Goal: Task Accomplishment & Management: Use online tool/utility

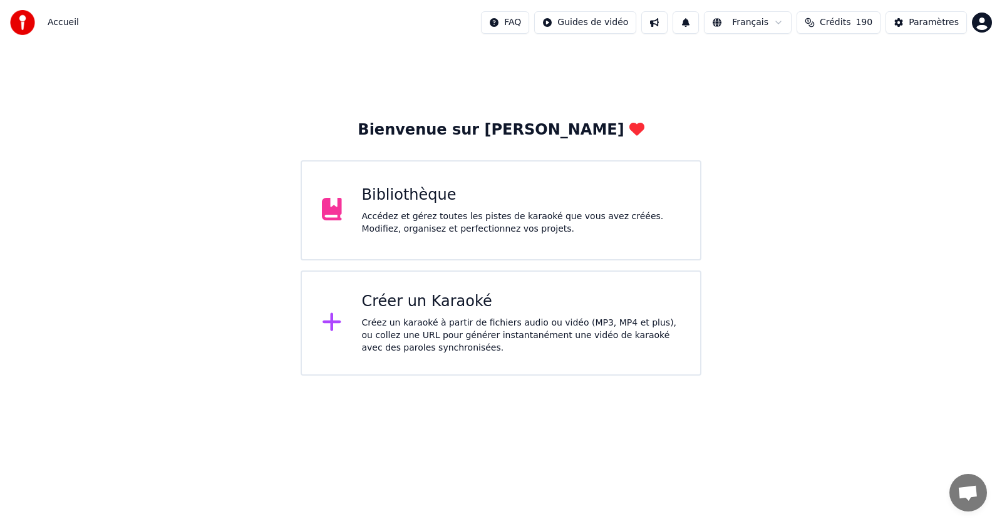
click at [456, 224] on div "Accédez et gérez toutes les pistes de karaoké que vous avez créées. Modifiez, o…" at bounding box center [521, 223] width 319 height 25
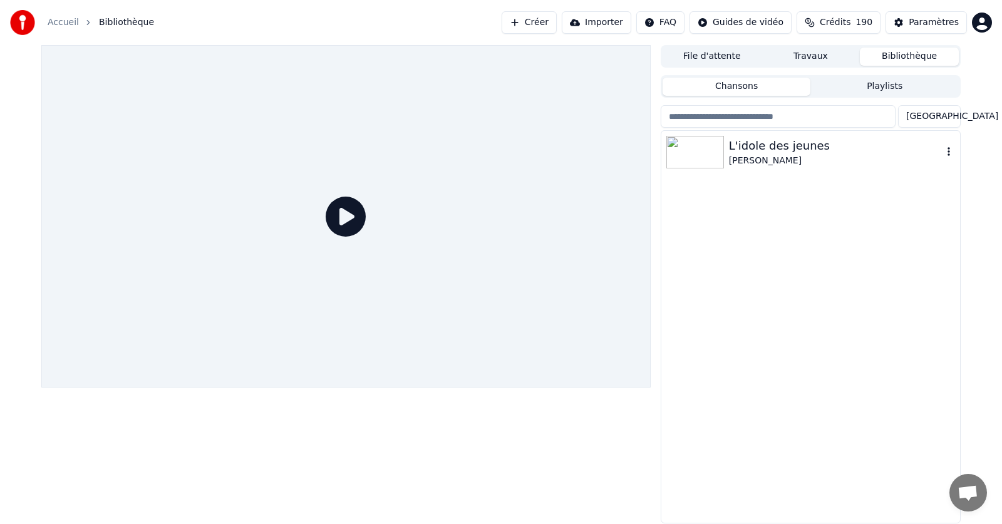
click at [946, 151] on icon "button" at bounding box center [949, 152] width 13 height 10
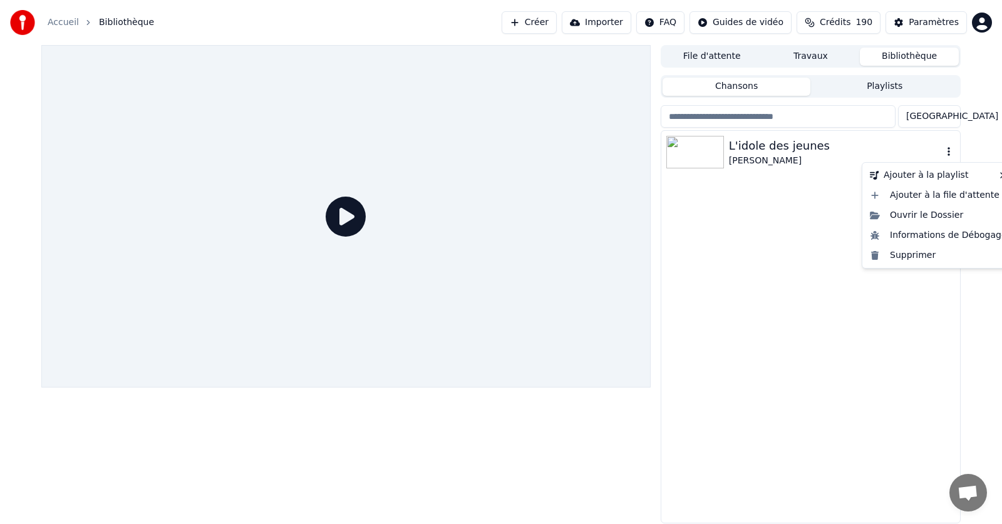
click at [948, 154] on icon "button" at bounding box center [949, 152] width 13 height 10
click at [908, 257] on div "Supprimer" at bounding box center [938, 256] width 147 height 20
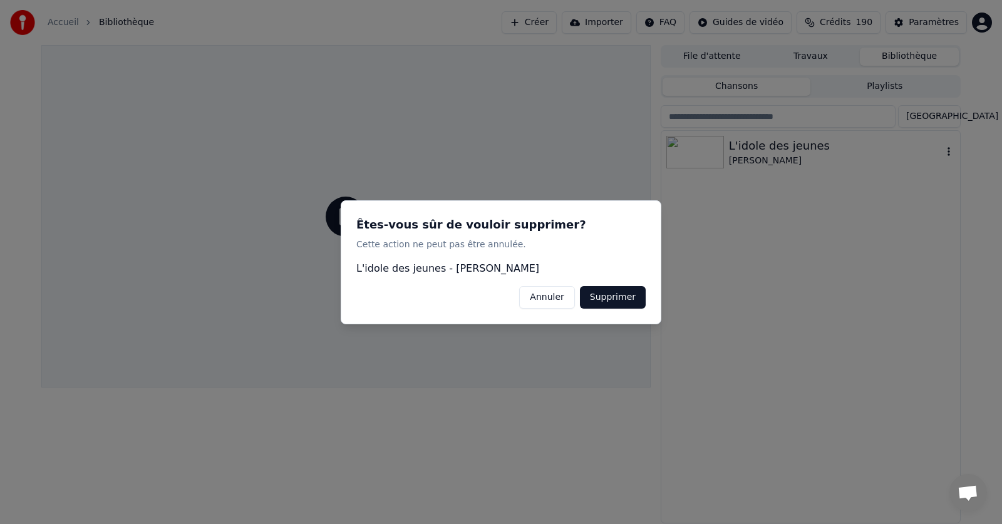
click at [623, 298] on button "Supprimer" at bounding box center [613, 297] width 66 height 23
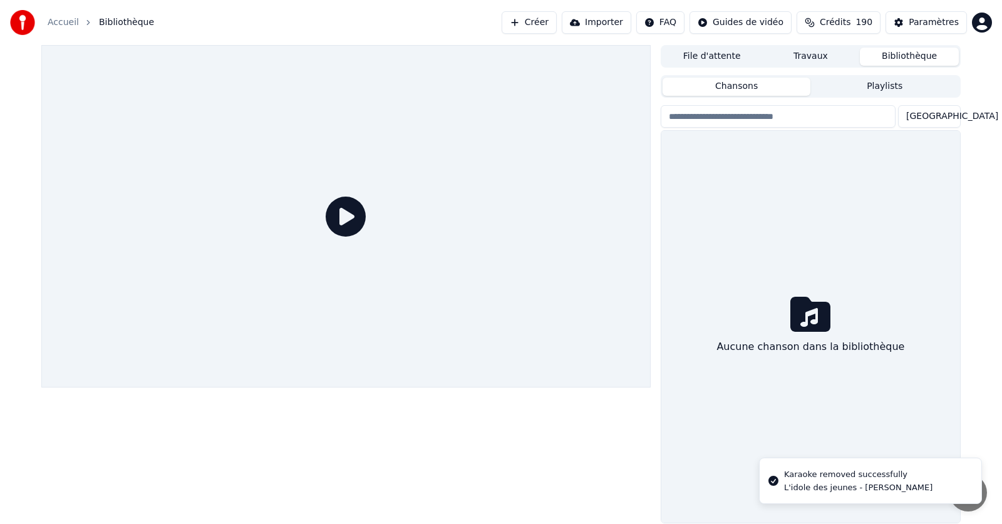
click at [59, 25] on link "Accueil" at bounding box center [63, 22] width 31 height 13
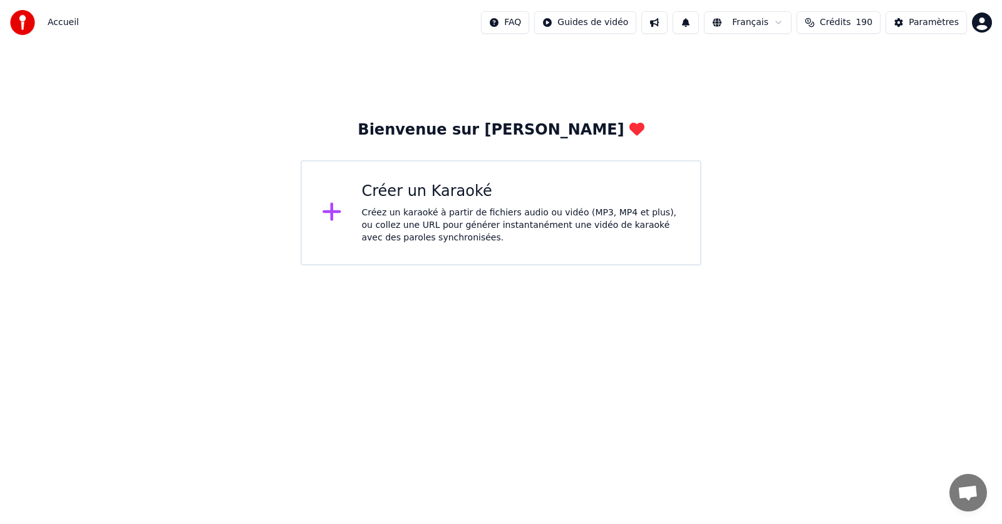
click at [404, 212] on div "Créez un karaoké à partir de fichiers audio ou vidéo (MP3, MP4 et plus), ou col…" at bounding box center [521, 226] width 319 height 38
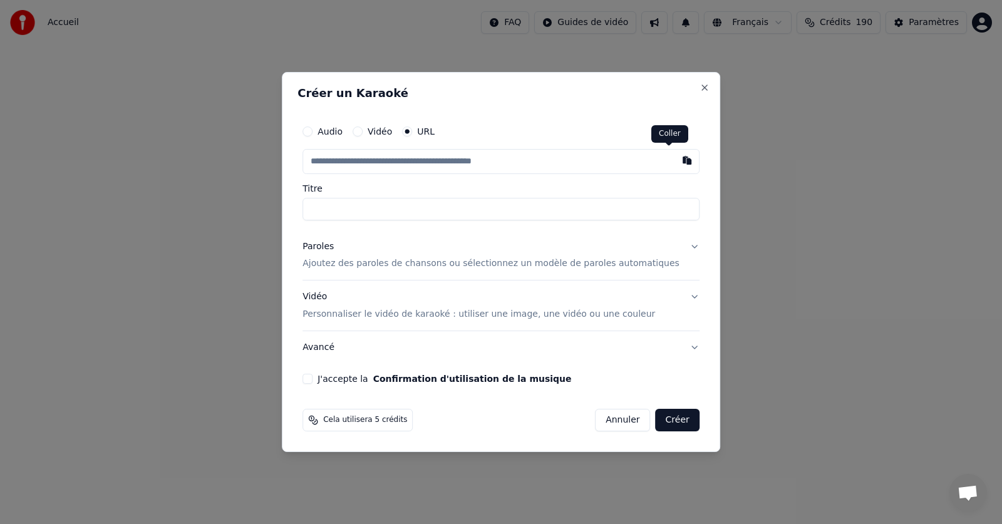
click at [675, 159] on button "button" at bounding box center [687, 160] width 25 height 23
type input "**********"
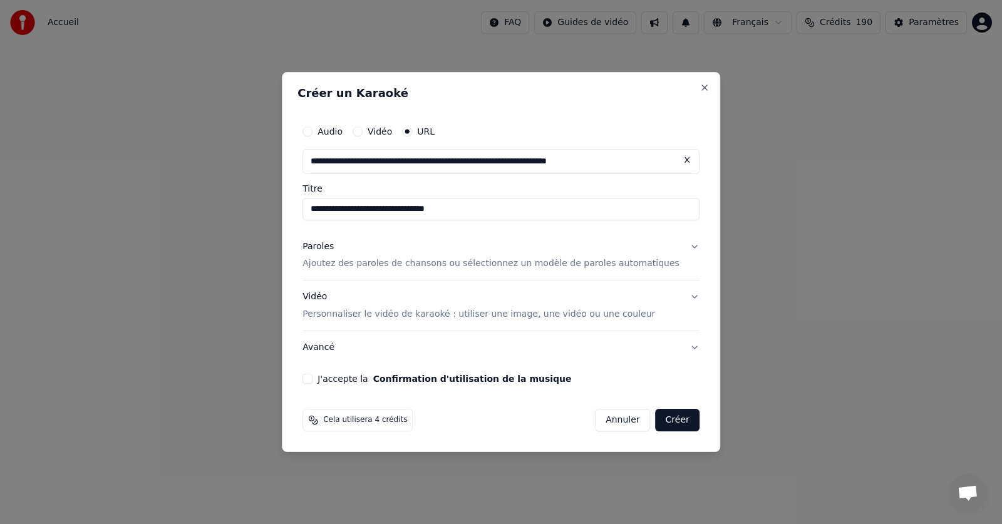
type input "**********"
click at [389, 264] on p "Ajoutez des paroles de chansons ou sélectionnez un modèle de paroles automatiqu…" at bounding box center [491, 264] width 377 height 13
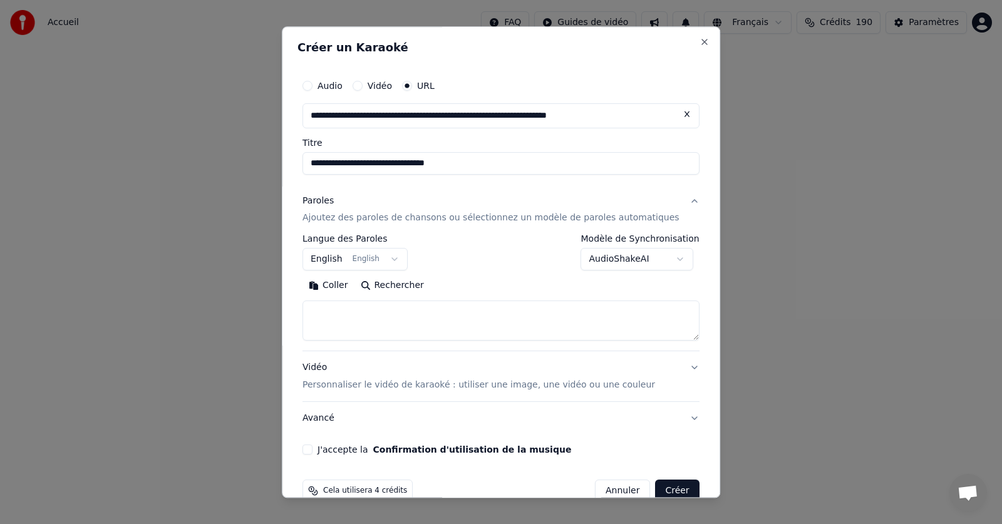
click at [397, 258] on button "English English" at bounding box center [355, 260] width 105 height 23
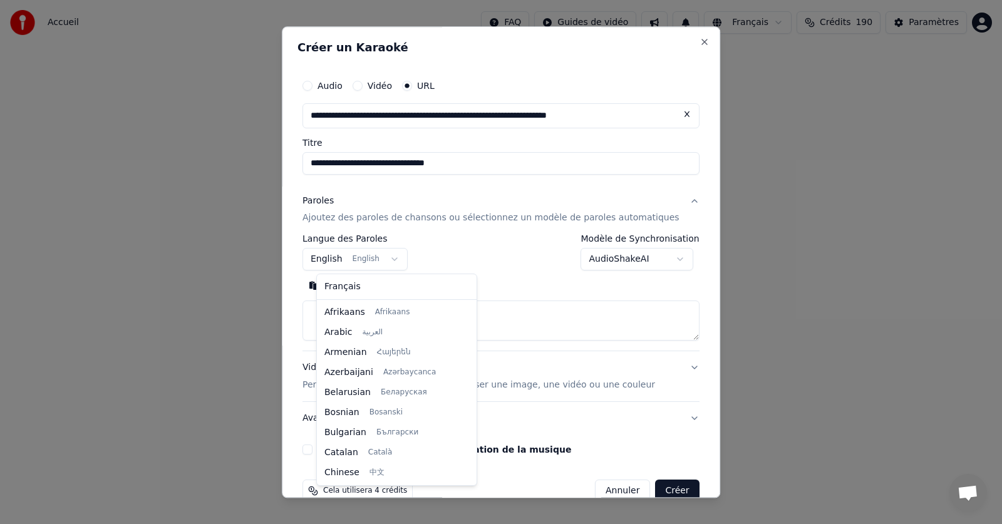
scroll to position [100, 0]
select select "**"
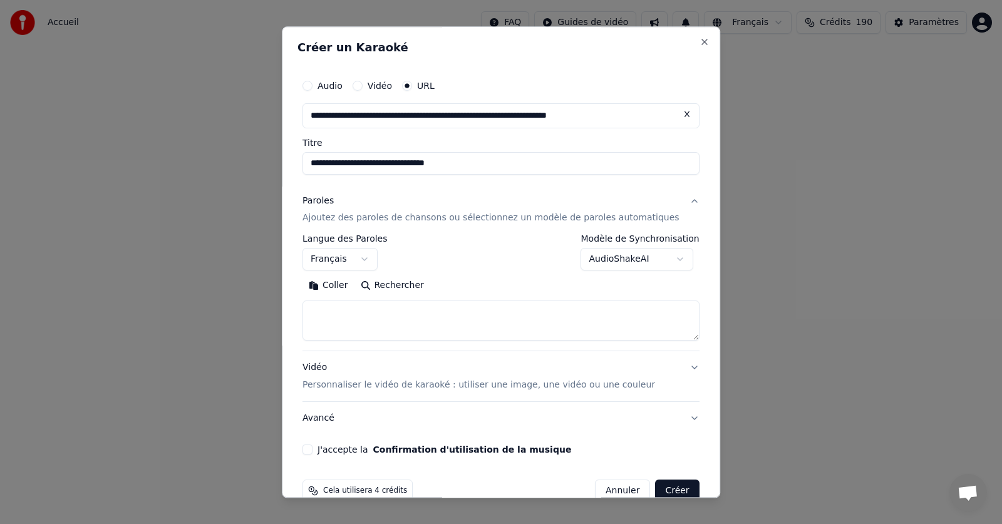
click at [339, 320] on textarea at bounding box center [501, 321] width 397 height 40
click at [348, 286] on button "Coller" at bounding box center [329, 286] width 52 height 20
click at [313, 450] on button "J'accepte la Confirmation d'utilisation de la musique" at bounding box center [308, 450] width 10 height 10
click at [656, 487] on button "Créer" at bounding box center [678, 492] width 44 height 23
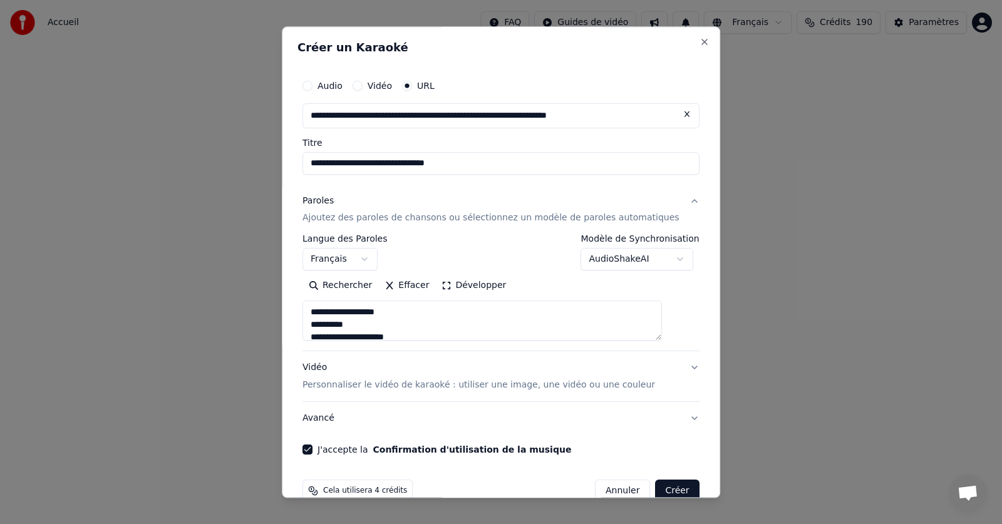
type textarea "**********"
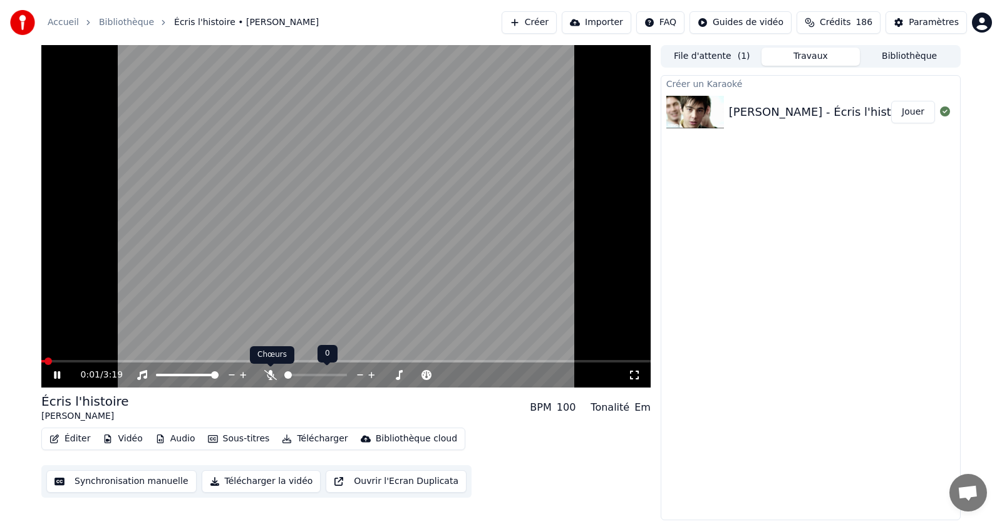
click at [268, 375] on icon at bounding box center [270, 375] width 13 height 10
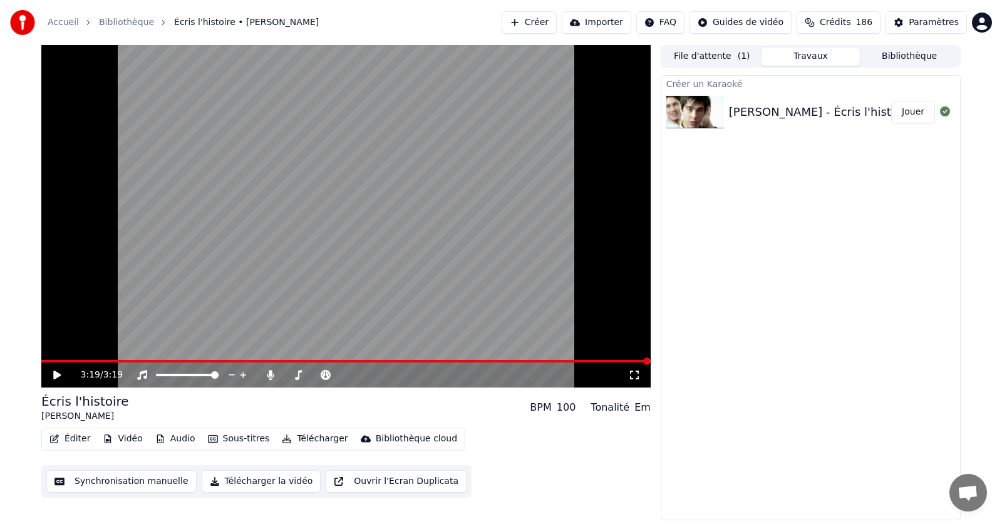
click at [76, 436] on button "Éditer" at bounding box center [69, 439] width 51 height 18
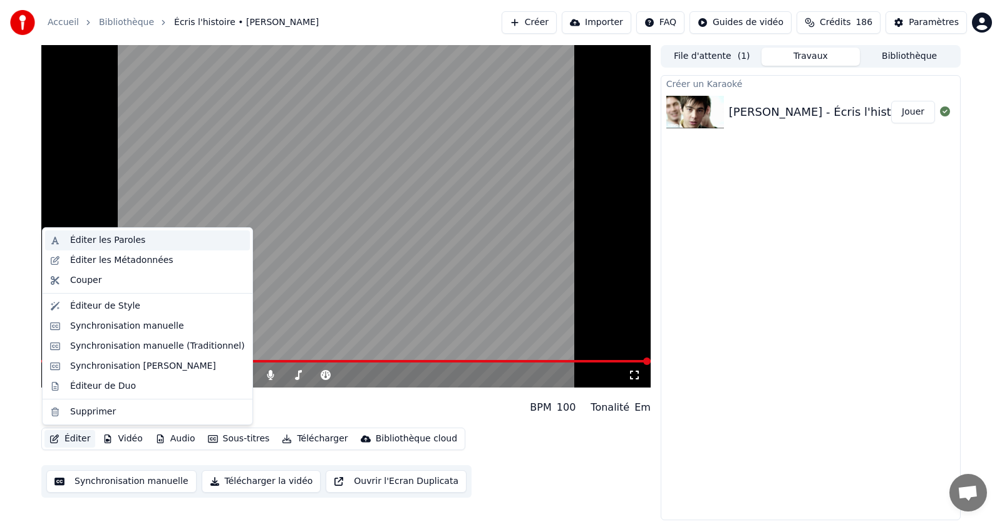
click at [84, 241] on div "Éditer les Paroles" at bounding box center [107, 240] width 75 height 13
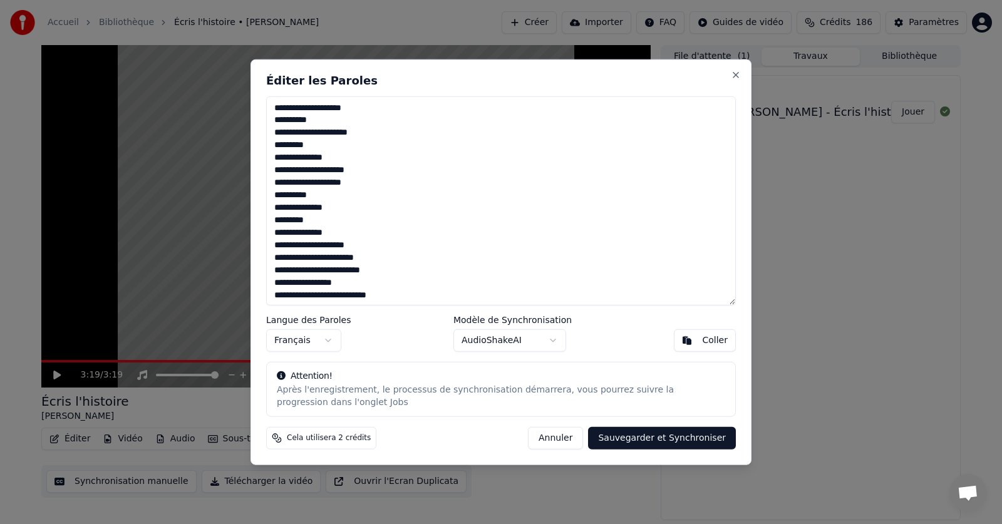
click at [360, 170] on textarea at bounding box center [501, 201] width 470 height 210
click at [370, 258] on textarea at bounding box center [501, 201] width 470 height 210
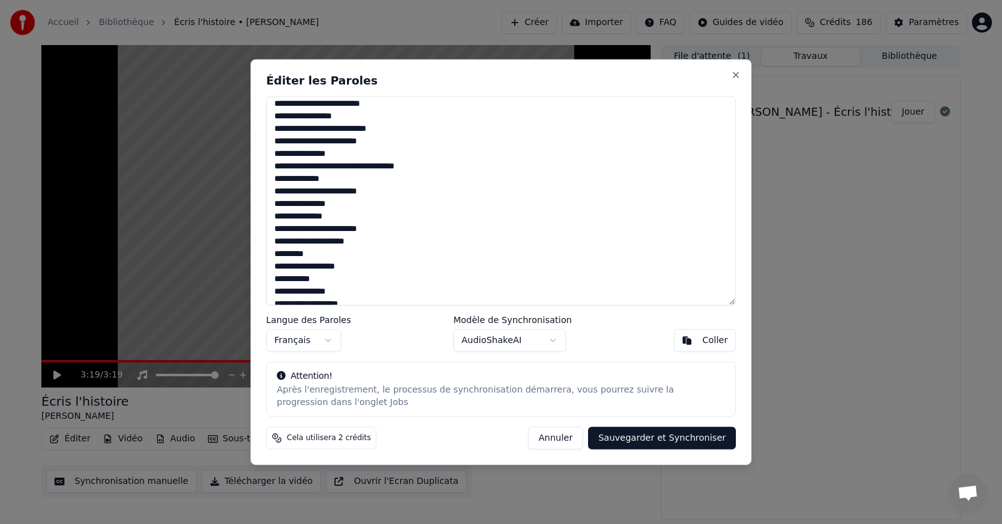
scroll to position [188, 0]
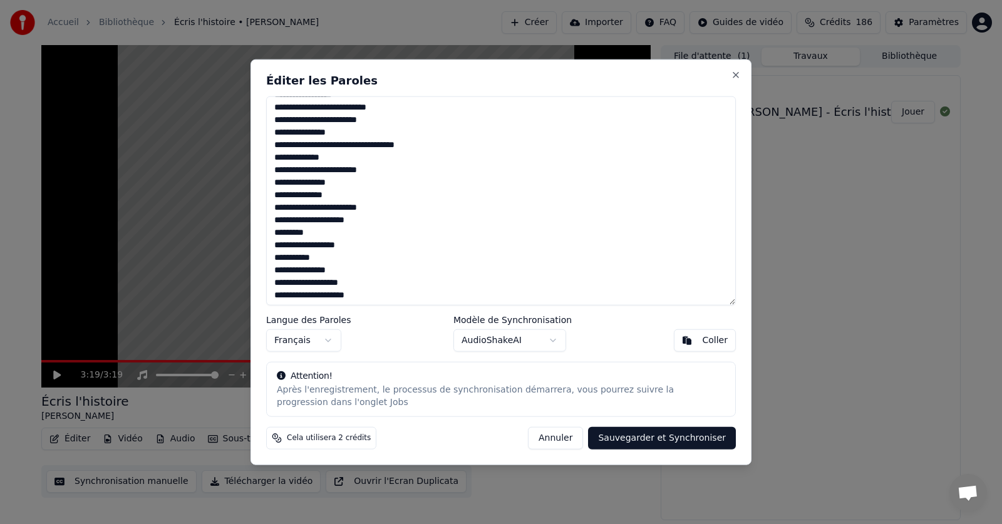
click at [349, 280] on textarea at bounding box center [501, 201] width 470 height 210
click at [350, 294] on textarea at bounding box center [501, 201] width 470 height 210
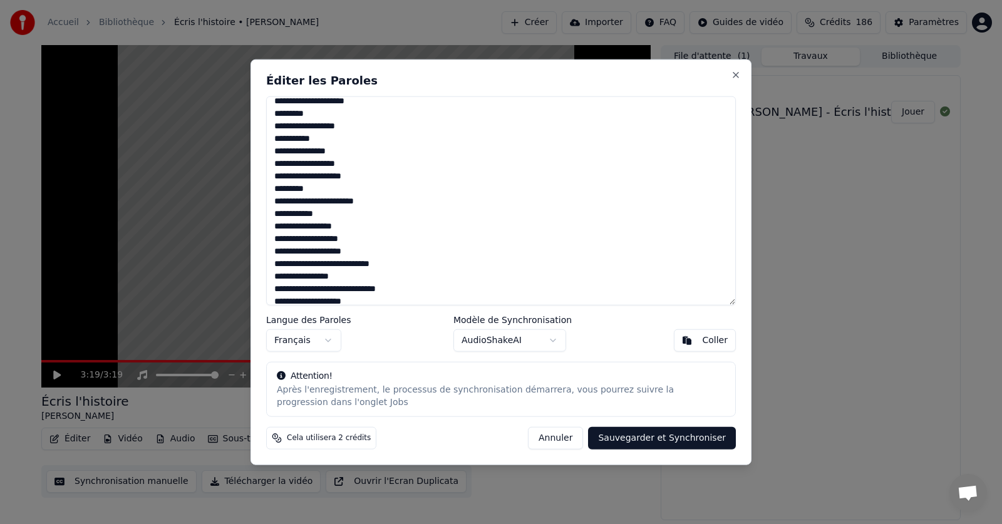
scroll to position [313, 0]
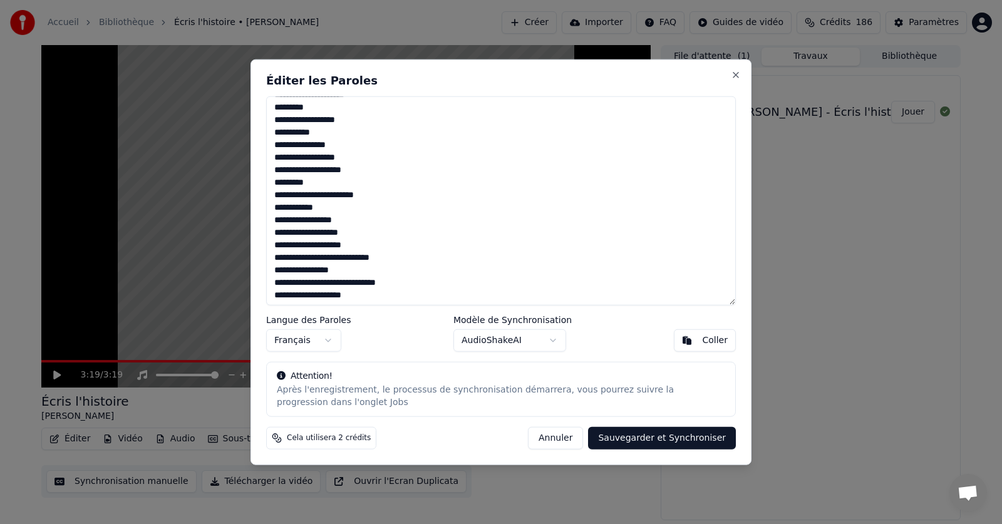
drag, startPoint x: 402, startPoint y: 284, endPoint x: 412, endPoint y: 285, distance: 10.0
click at [403, 284] on textarea at bounding box center [501, 201] width 470 height 210
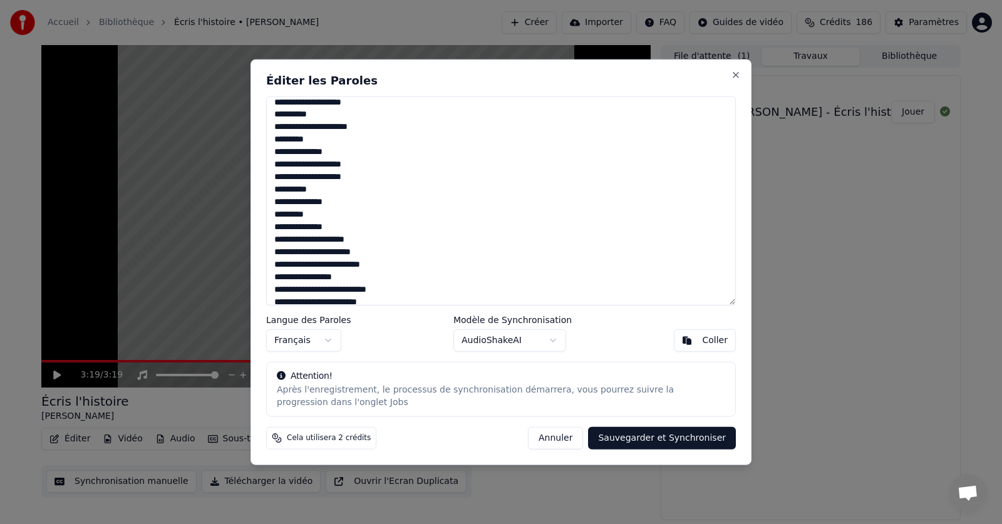
scroll to position [0, 0]
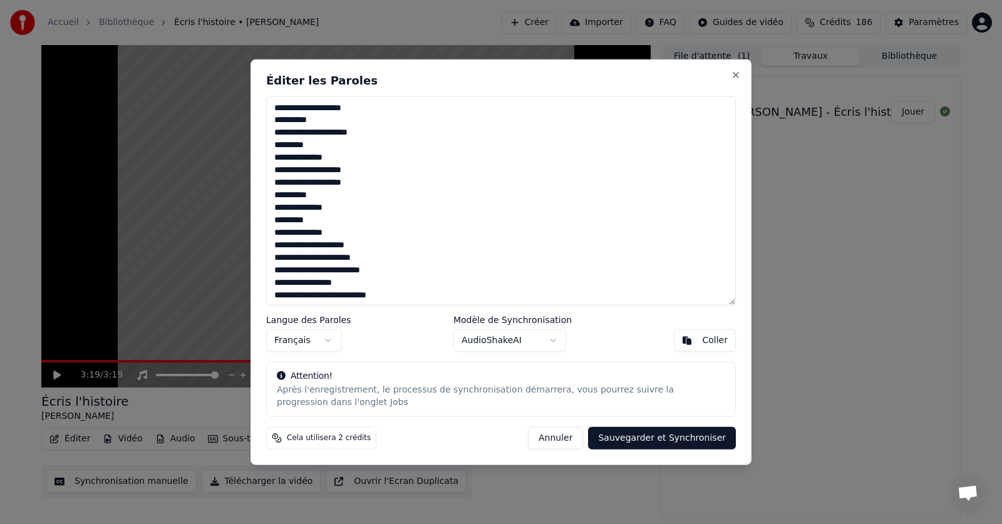
type textarea "**********"
click at [675, 438] on button "Sauvegarder et Synchroniser" at bounding box center [662, 438] width 148 height 23
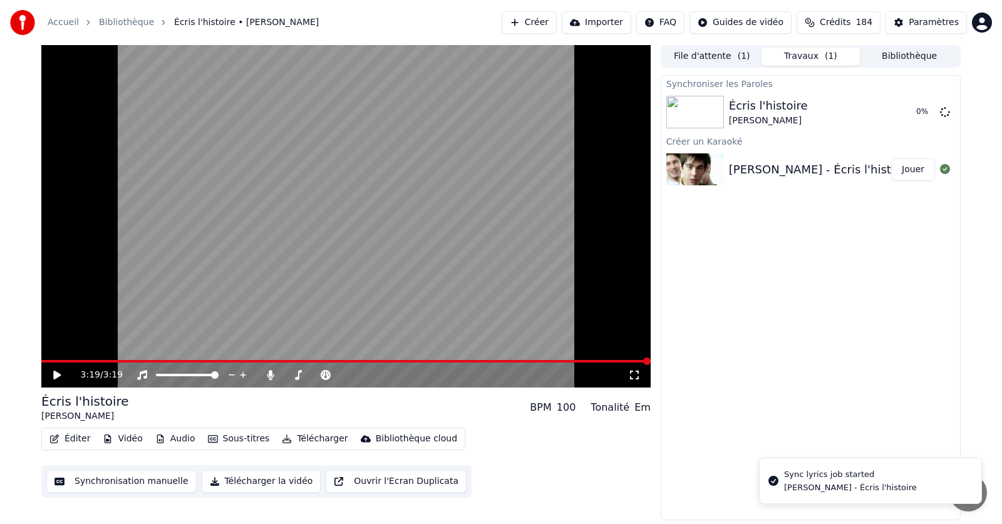
drag, startPoint x: 645, startPoint y: 357, endPoint x: 34, endPoint y: 366, distance: 611.0
click at [34, 366] on div "3:19 / 3:19 Écris l'histoire [PERSON_NAME] BPM 100 Tonalité Em Éditer Vidéo Aud…" at bounding box center [501, 283] width 940 height 476
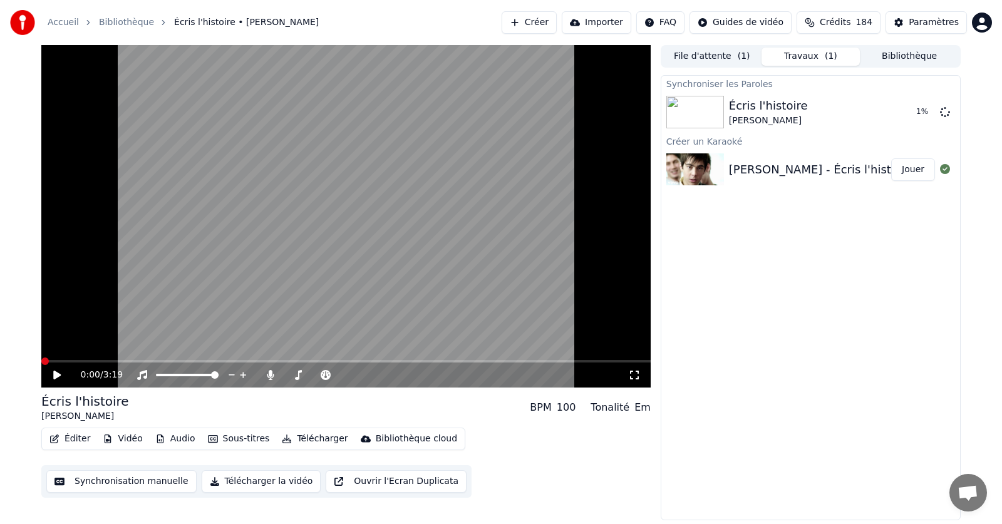
click at [41, 365] on span at bounding box center [45, 362] width 8 height 8
click at [41, 359] on span at bounding box center [45, 362] width 8 height 8
click at [73, 439] on button "Éditer" at bounding box center [69, 439] width 51 height 18
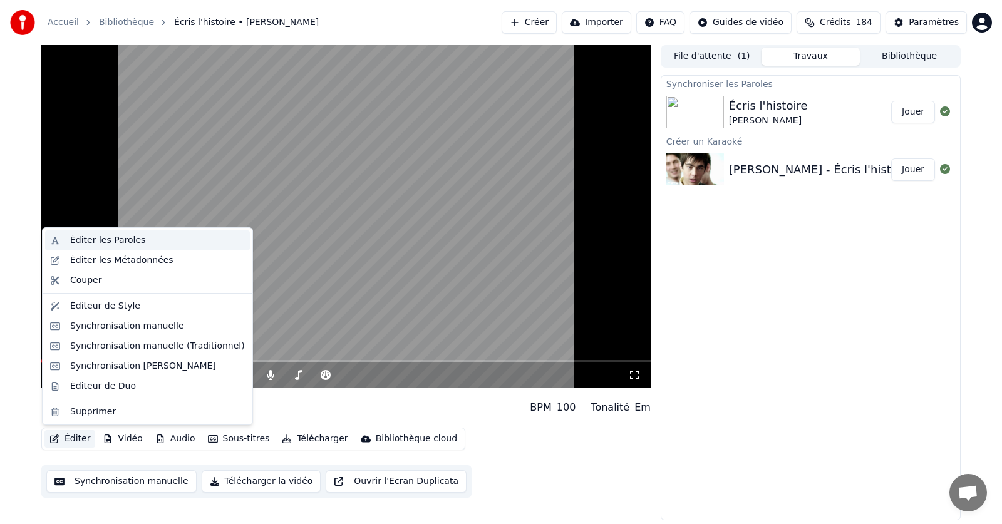
click at [101, 243] on div "Éditer les Paroles" at bounding box center [107, 240] width 75 height 13
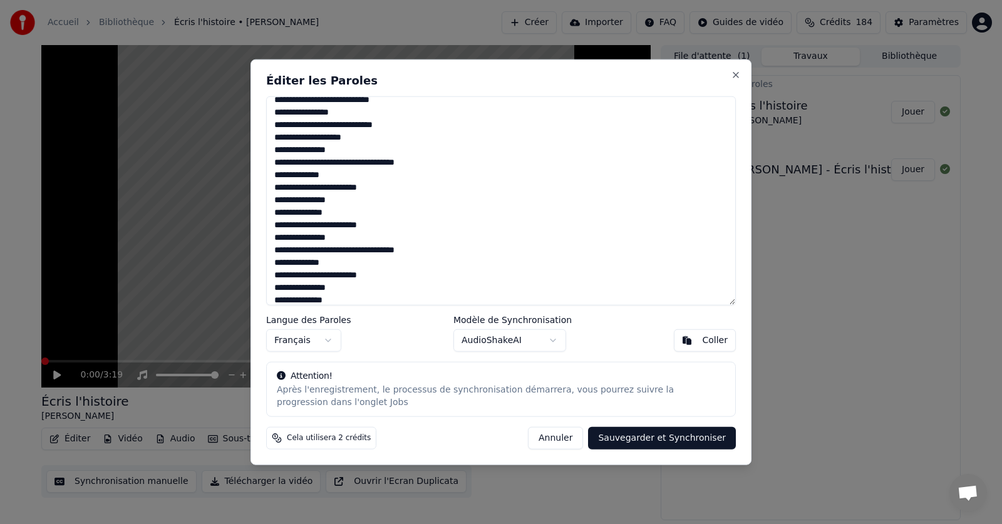
scroll to position [502, 0]
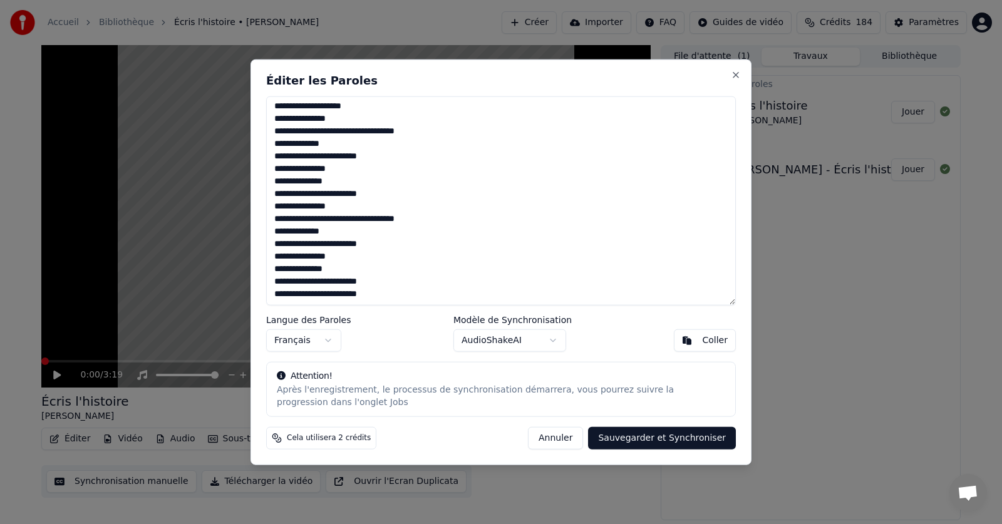
drag, startPoint x: 271, startPoint y: 107, endPoint x: 421, endPoint y: 305, distance: 248.7
click at [421, 305] on textarea at bounding box center [501, 201] width 470 height 210
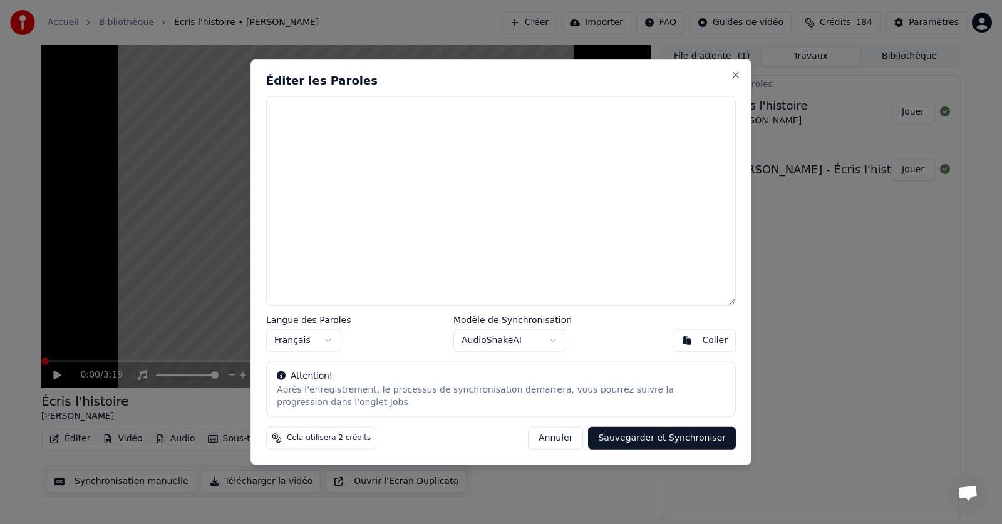
scroll to position [0, 0]
click at [715, 341] on div "Coller" at bounding box center [715, 341] width 26 height 13
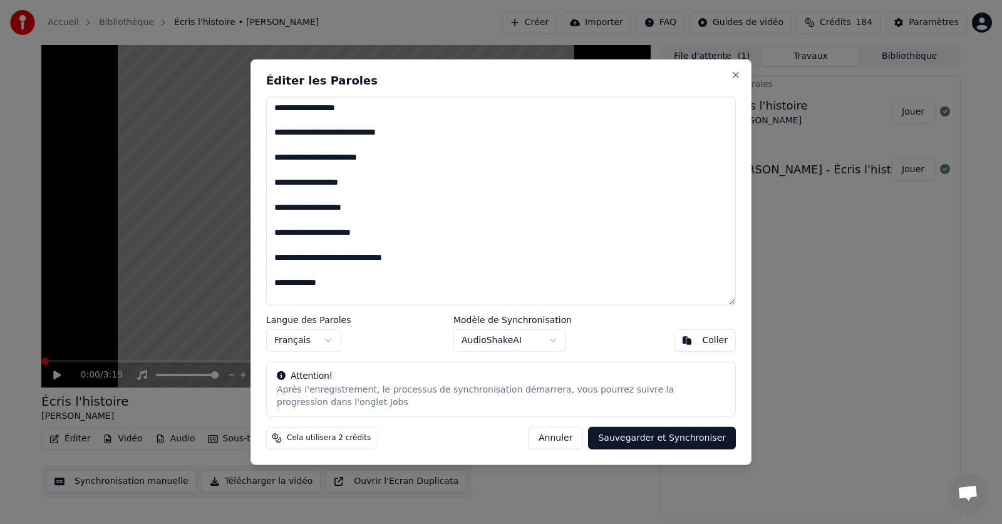
click at [671, 437] on button "Sauvegarder et Synchroniser" at bounding box center [662, 438] width 148 height 23
type textarea "**********"
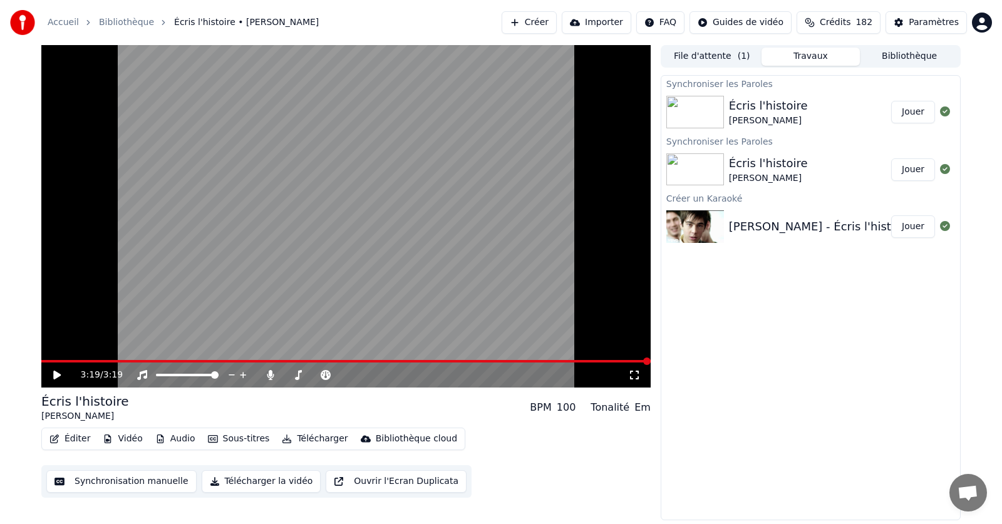
click at [314, 440] on button "Télécharger" at bounding box center [315, 439] width 76 height 18
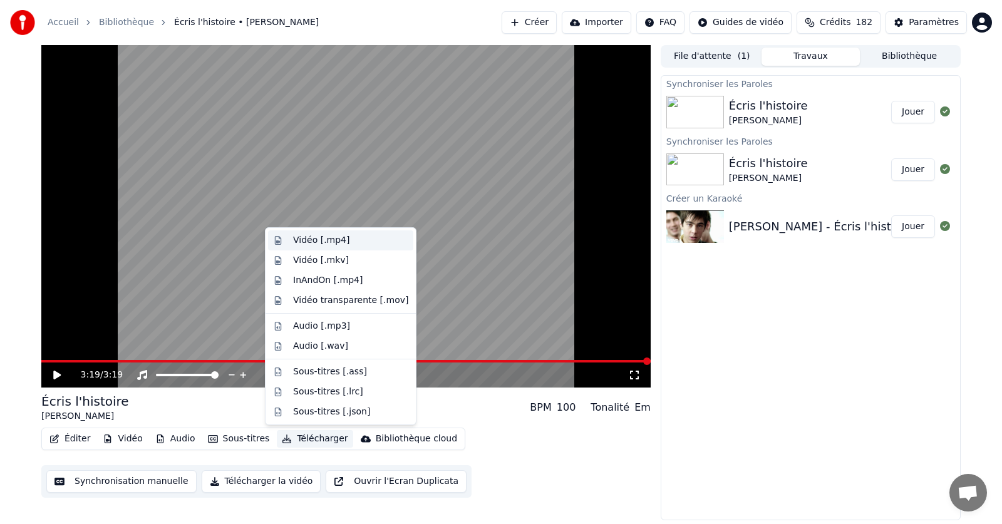
click at [317, 241] on div "Vidéo [.mp4]" at bounding box center [321, 240] width 56 height 13
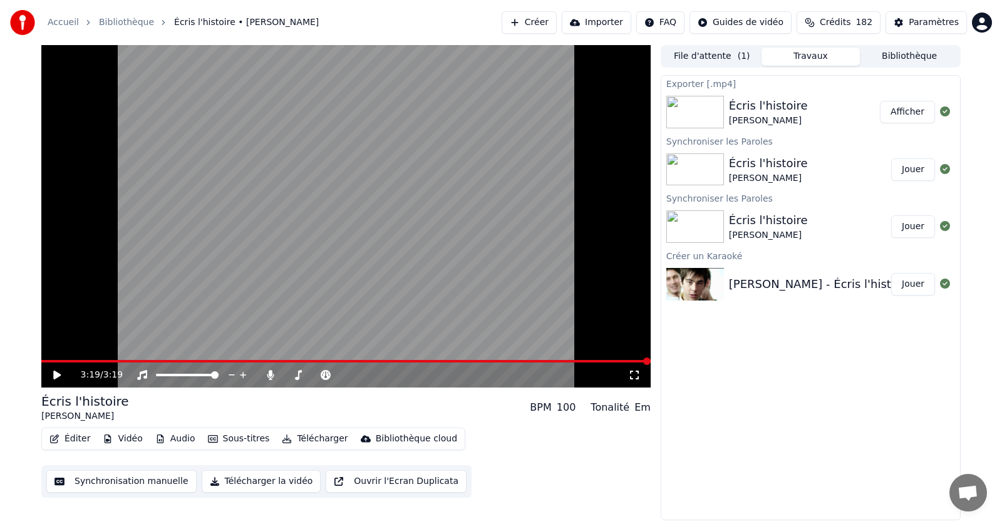
click at [911, 112] on button "Afficher" at bounding box center [907, 112] width 55 height 23
drag, startPoint x: 271, startPoint y: 372, endPoint x: 275, endPoint y: 404, distance: 32.2
click at [271, 373] on icon at bounding box center [270, 375] width 7 height 10
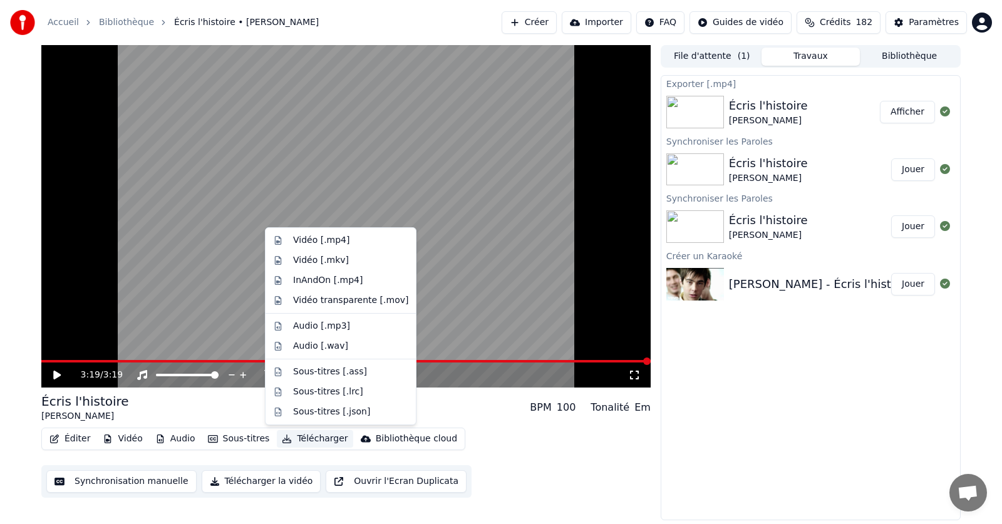
click at [306, 437] on button "Télécharger" at bounding box center [315, 439] width 76 height 18
click at [308, 242] on div "Vidéo [.mp4]" at bounding box center [321, 240] width 56 height 13
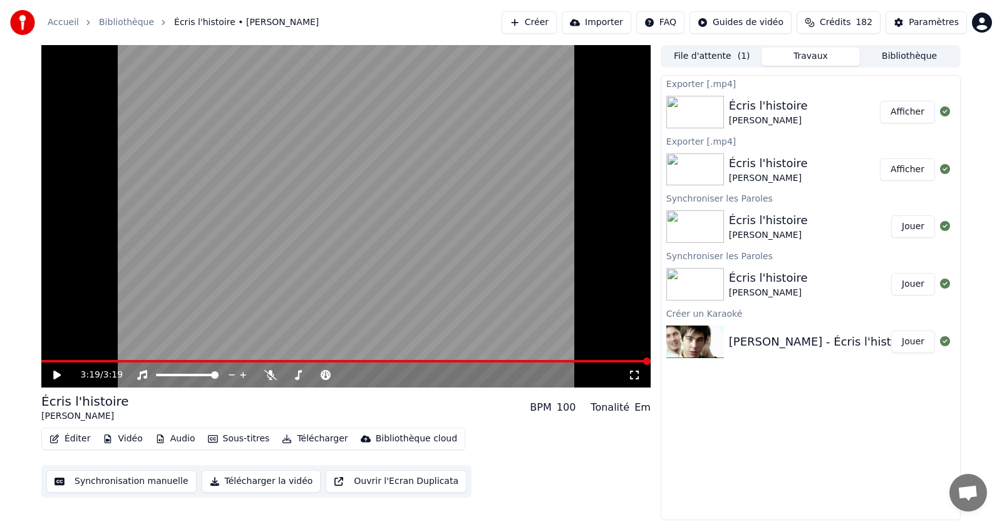
click at [915, 112] on button "Afficher" at bounding box center [907, 112] width 55 height 23
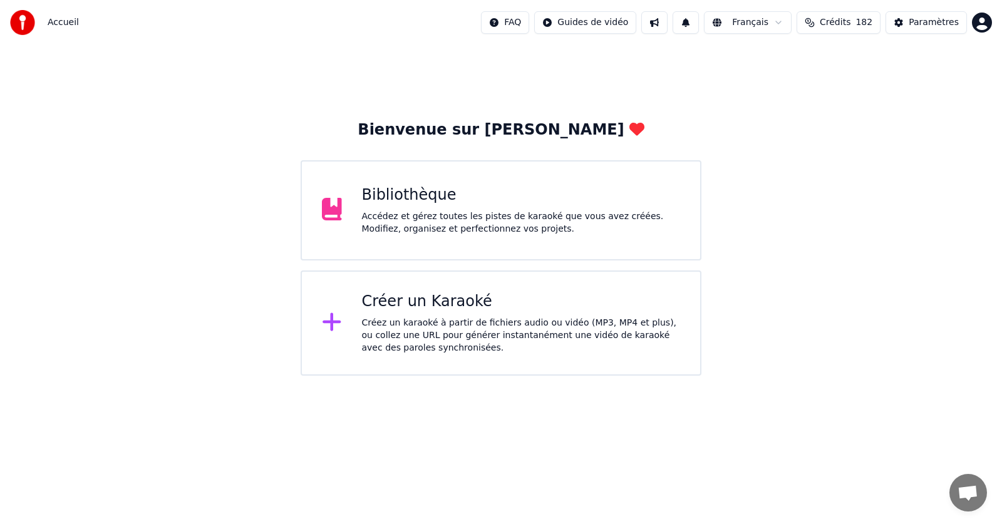
click at [472, 206] on div "Bibliothèque Accédez et gérez toutes les pistes de karaoké que vous avez créées…" at bounding box center [521, 210] width 319 height 50
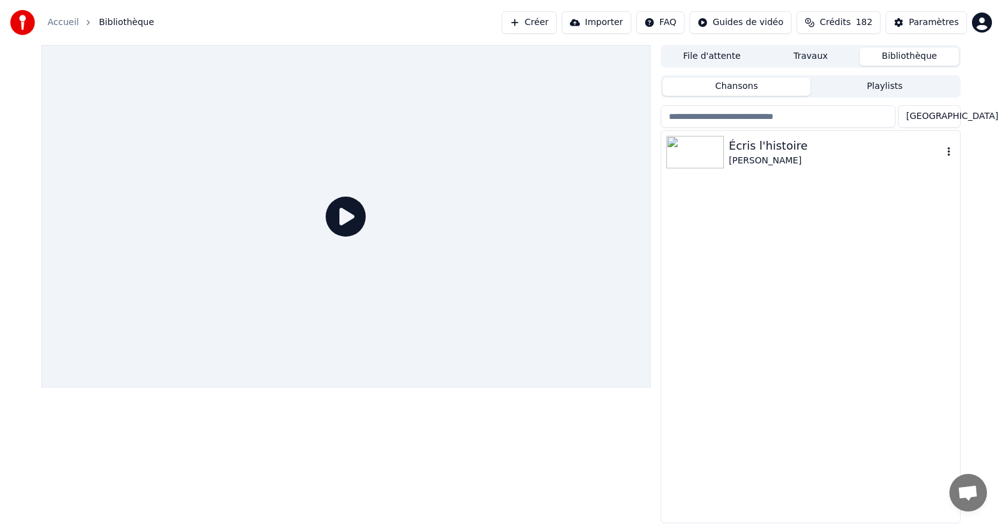
click at [732, 158] on div "[PERSON_NAME]" at bounding box center [836, 161] width 214 height 13
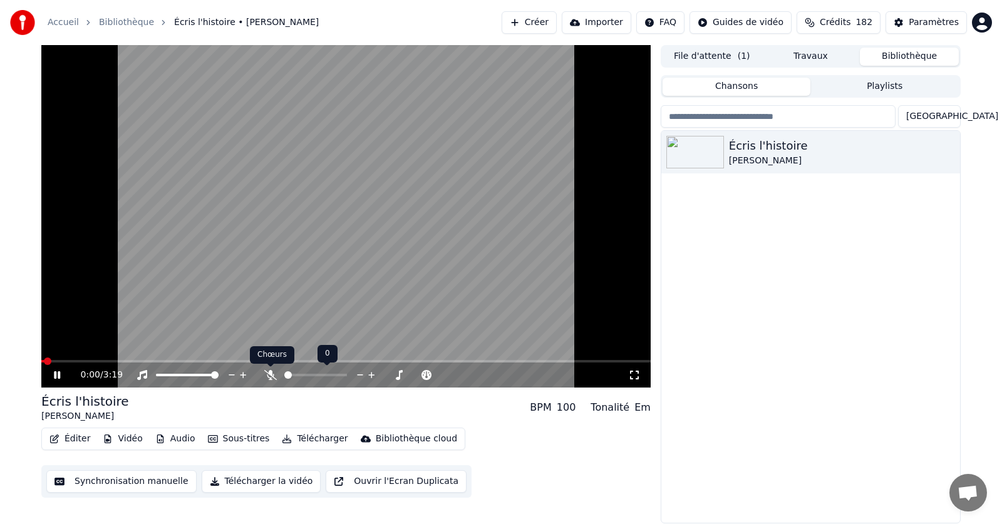
drag, startPoint x: 273, startPoint y: 377, endPoint x: 289, endPoint y: 385, distance: 18.2
click at [272, 377] on icon at bounding box center [270, 375] width 13 height 10
click at [60, 377] on icon at bounding box center [57, 376] width 6 height 8
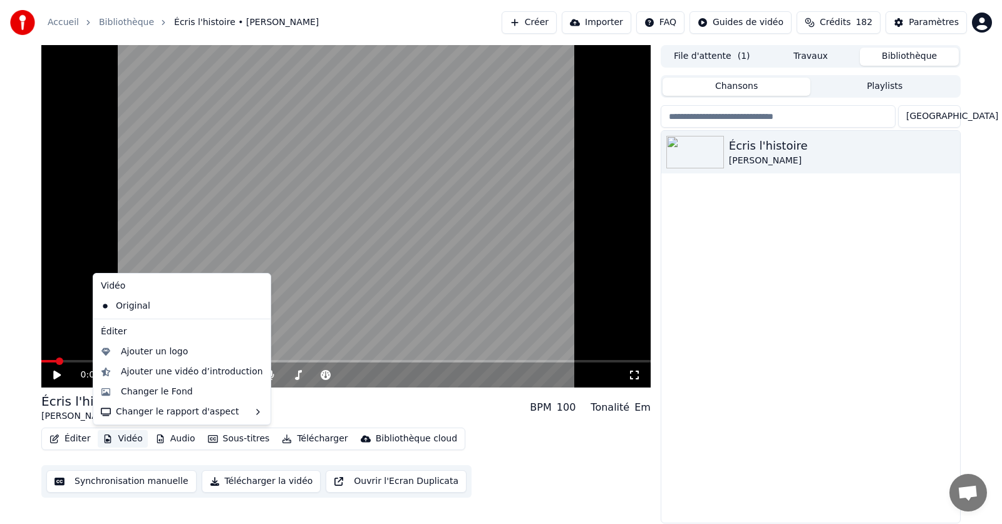
click at [128, 440] on button "Vidéo" at bounding box center [122, 439] width 49 height 18
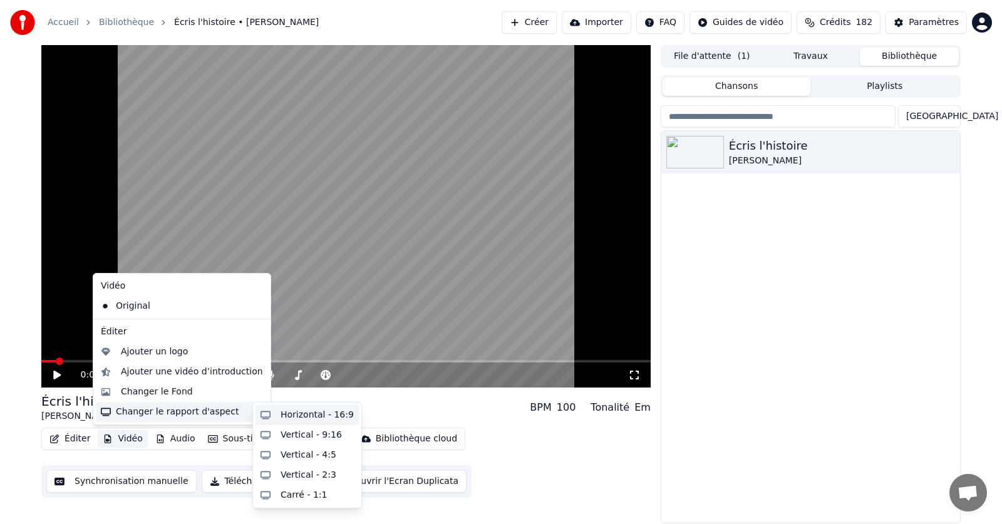
click at [309, 415] on div "Horizontal - 16:9" at bounding box center [317, 415] width 73 height 13
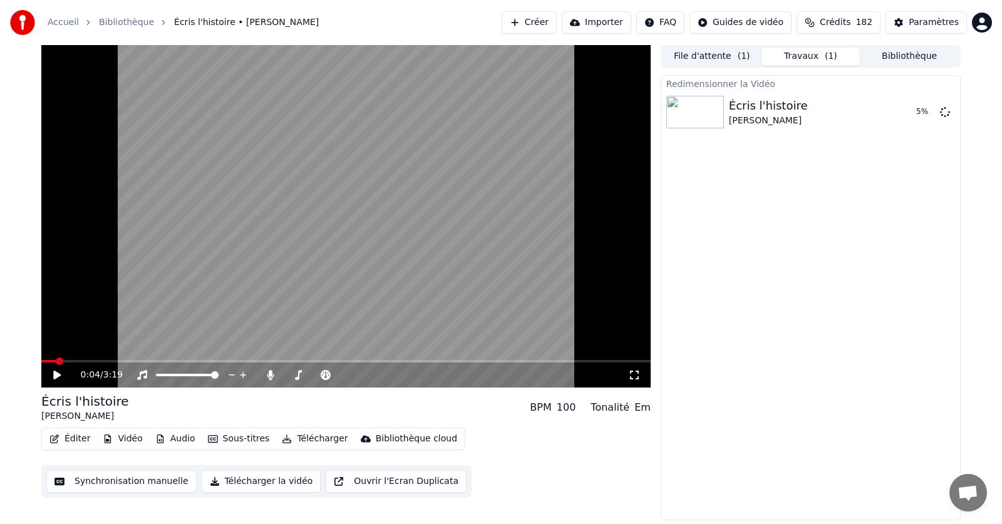
click at [128, 438] on button "Vidéo" at bounding box center [122, 439] width 49 height 18
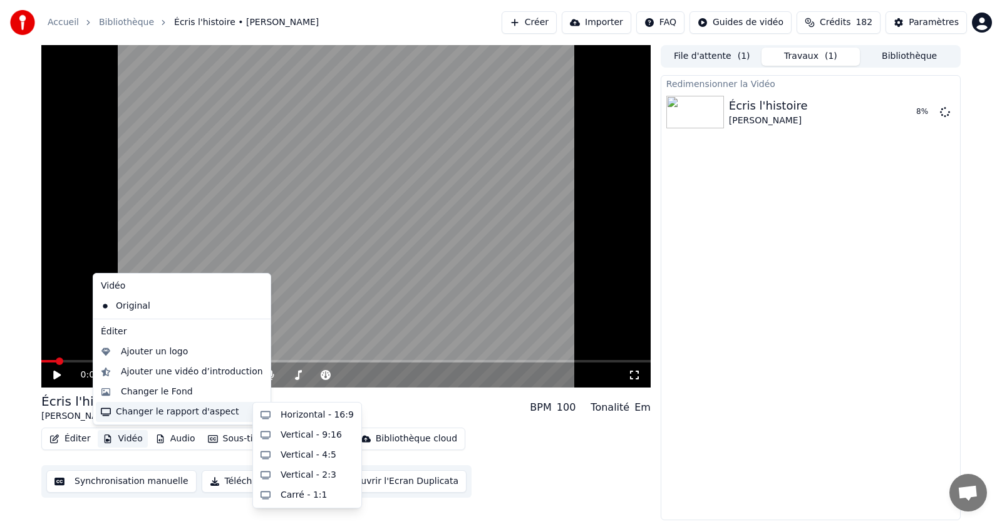
click at [148, 413] on div "Changer le rapport d'aspect" at bounding box center [182, 412] width 172 height 20
click at [284, 413] on div "Horizontal - 16:9" at bounding box center [317, 415] width 73 height 13
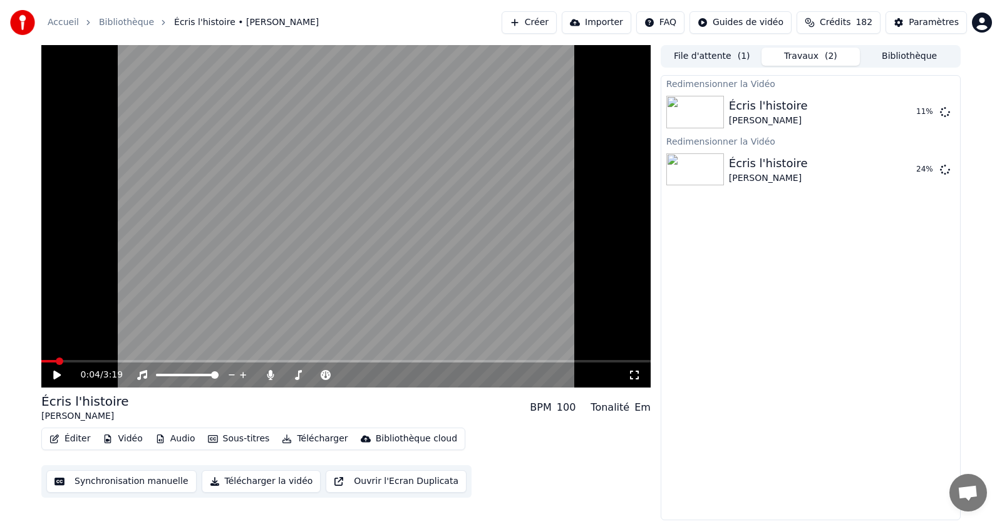
click at [124, 442] on button "Vidéo" at bounding box center [122, 439] width 49 height 18
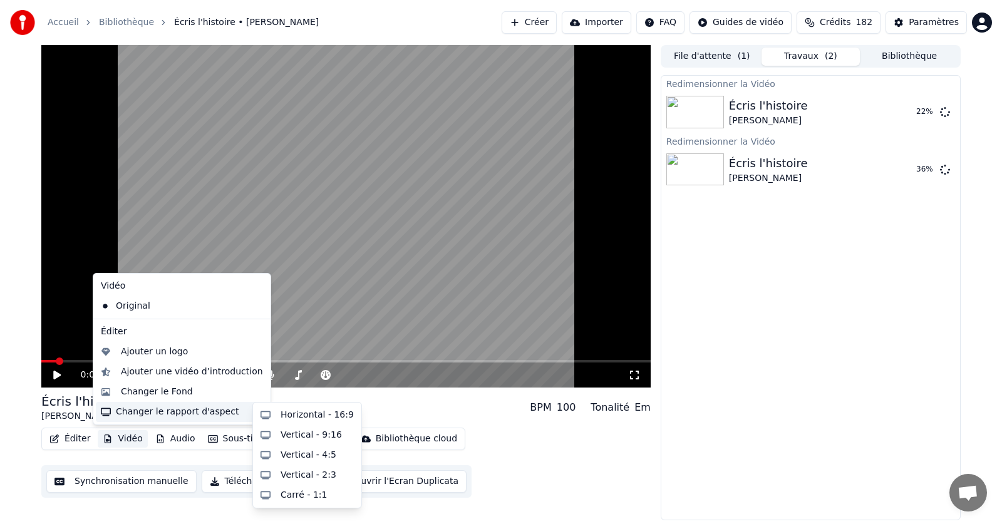
click at [165, 411] on div "Changer le rapport d'aspect" at bounding box center [182, 412] width 172 height 20
click at [135, 417] on div "Changer le rapport d'aspect" at bounding box center [182, 412] width 172 height 20
click at [292, 497] on div "Carré - 1:1" at bounding box center [304, 495] width 46 height 13
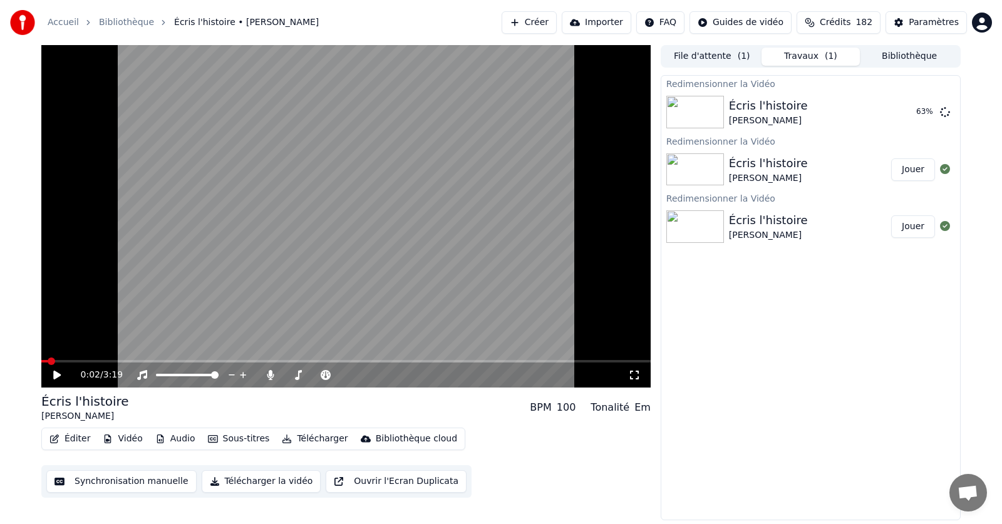
click at [48, 363] on span at bounding box center [52, 362] width 8 height 8
click at [910, 227] on button "Jouer" at bounding box center [914, 227] width 44 height 23
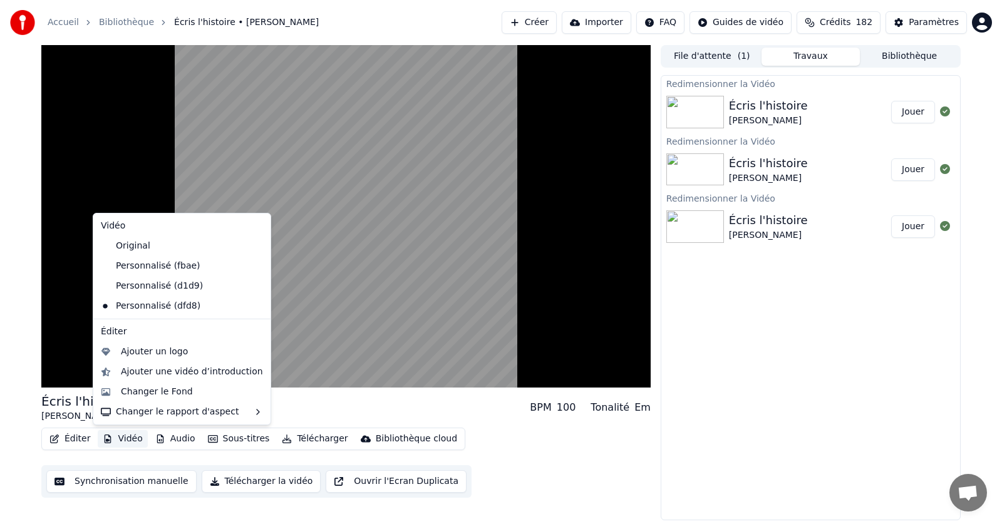
click at [124, 439] on button "Vidéo" at bounding box center [122, 439] width 49 height 18
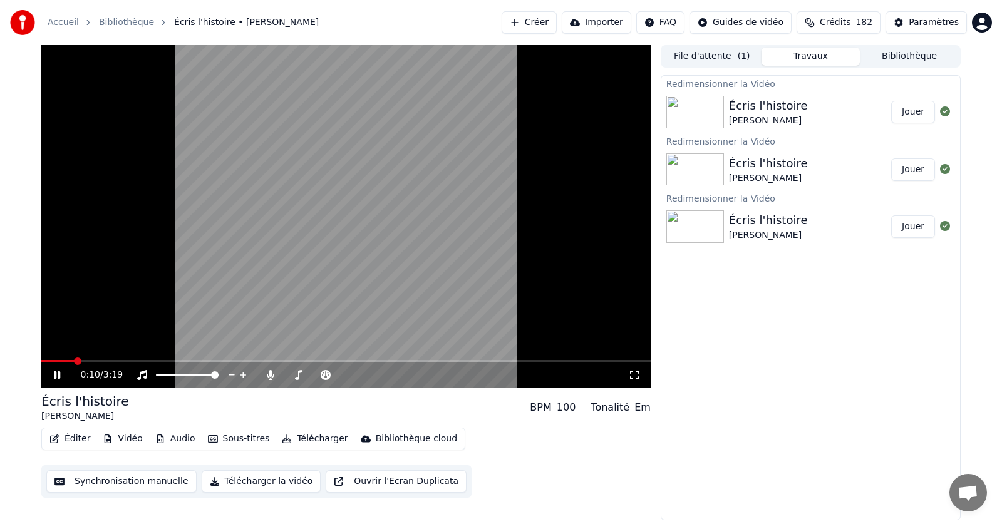
click at [747, 325] on div "Redimensionner la Vidéo Écris l'histoire Grégory Lemarchal Jouer Redimensionner…" at bounding box center [811, 297] width 300 height 445
drag, startPoint x: 55, startPoint y: 375, endPoint x: 70, endPoint y: 372, distance: 14.7
click at [56, 375] on icon at bounding box center [57, 376] width 6 height 8
click at [48, 363] on span at bounding box center [52, 362] width 8 height 8
click at [123, 440] on button "Vidéo" at bounding box center [122, 439] width 49 height 18
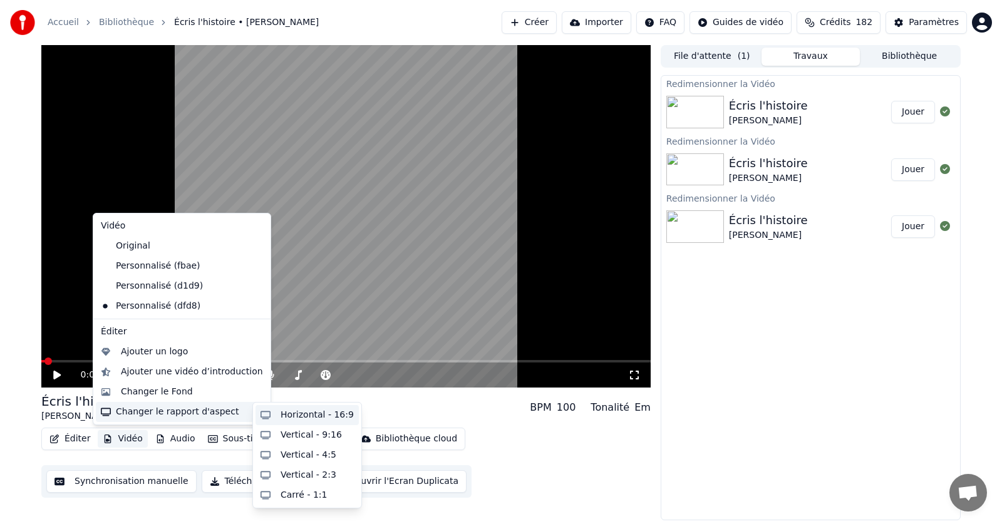
click at [297, 417] on div "Horizontal - 16:9" at bounding box center [317, 415] width 73 height 13
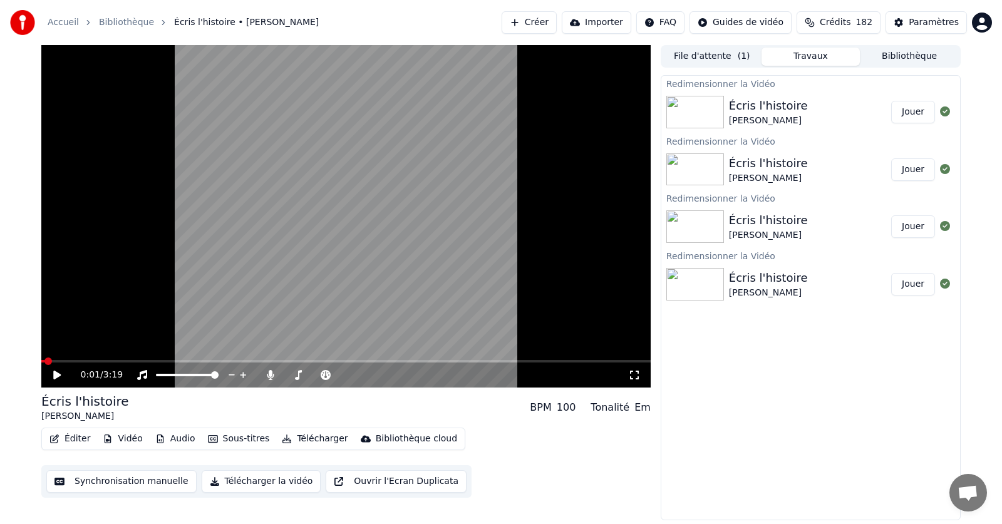
click at [915, 112] on button "Jouer" at bounding box center [914, 112] width 44 height 23
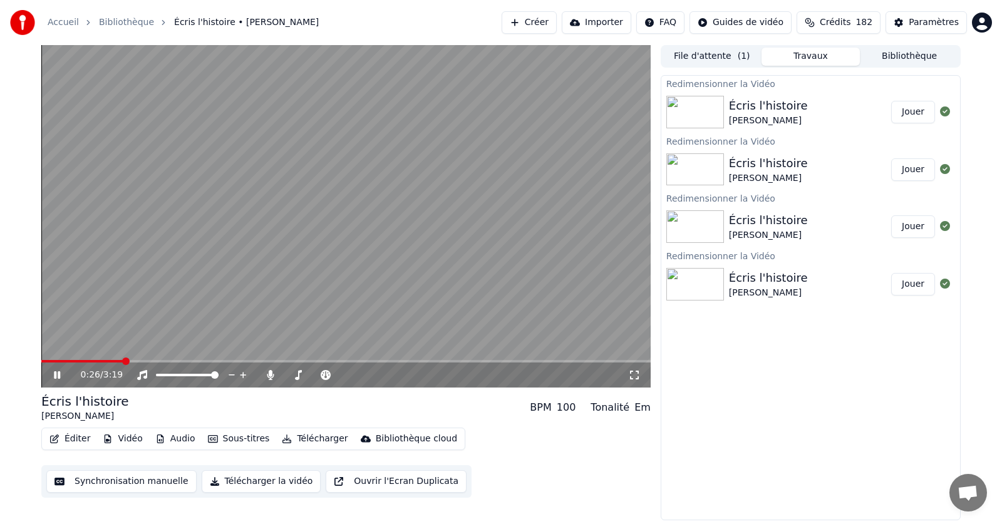
click at [121, 440] on button "Vidéo" at bounding box center [122, 439] width 49 height 18
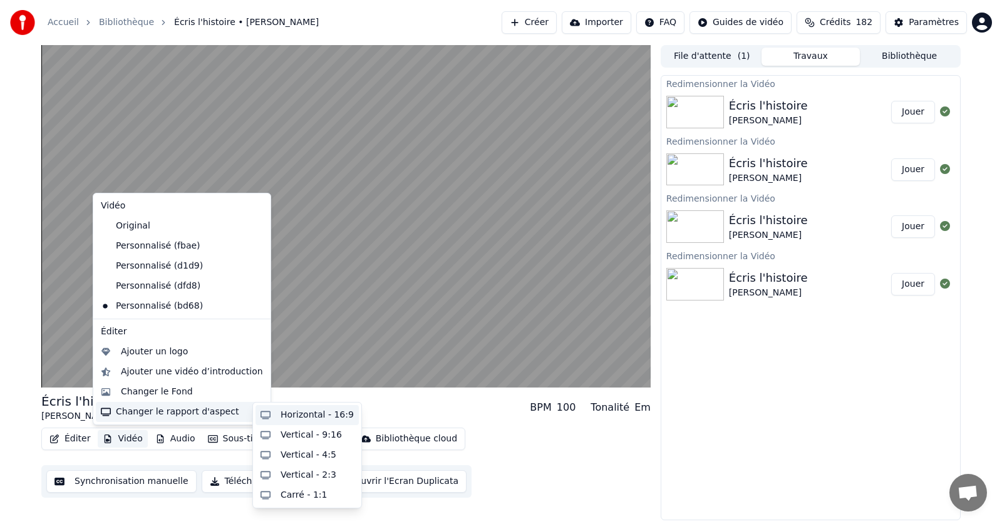
click at [306, 417] on div "Horizontal - 16:9" at bounding box center [317, 415] width 73 height 13
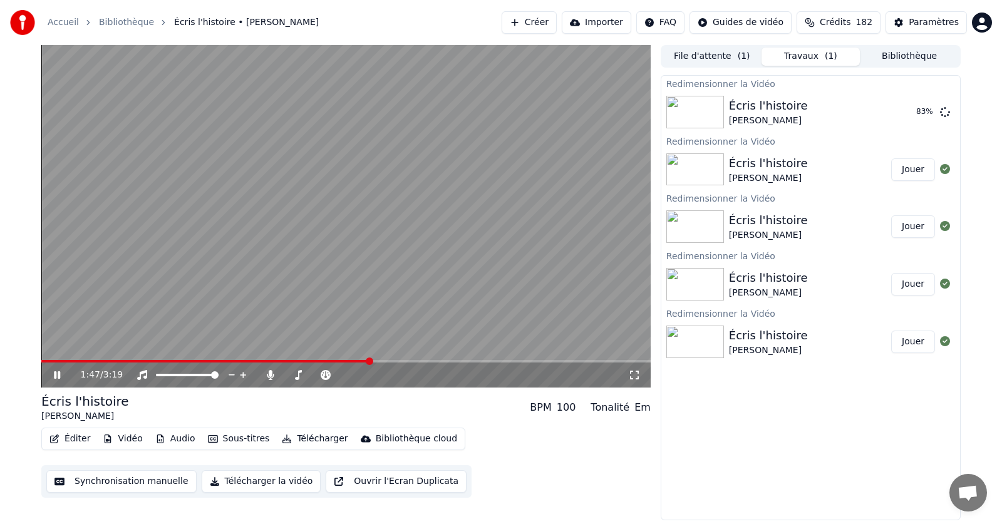
click at [53, 373] on icon at bounding box center [65, 375] width 29 height 10
click at [41, 365] on span at bounding box center [45, 362] width 8 height 8
click at [916, 112] on button "Jouer" at bounding box center [914, 112] width 44 height 23
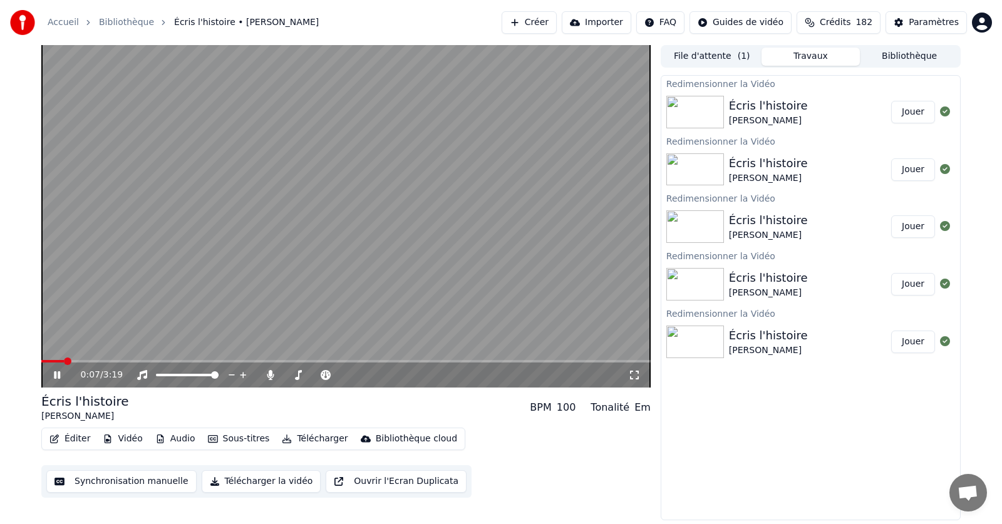
click at [62, 372] on icon at bounding box center [65, 375] width 29 height 10
click at [41, 360] on span at bounding box center [45, 362] width 8 height 8
click at [934, 21] on div "Paramètres" at bounding box center [934, 22] width 50 height 13
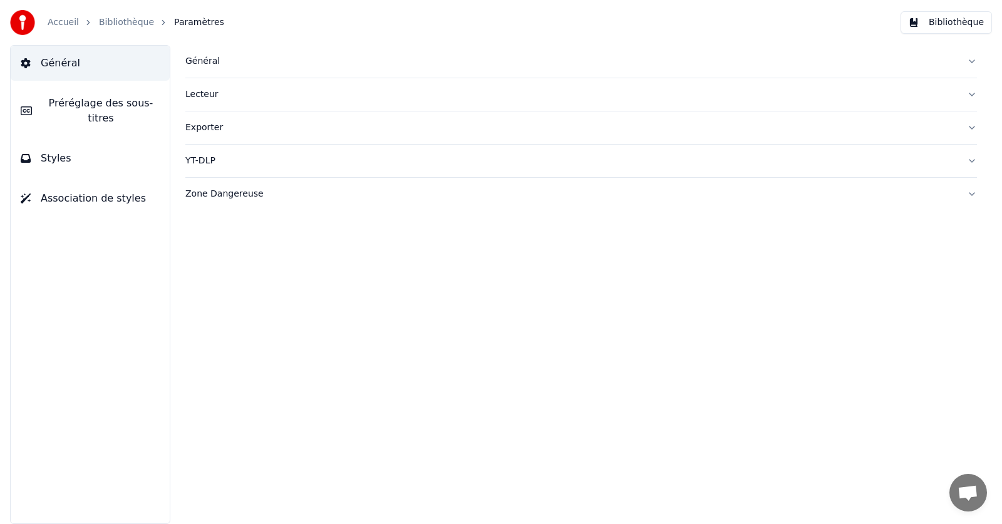
click at [972, 60] on button "Général" at bounding box center [581, 61] width 792 height 33
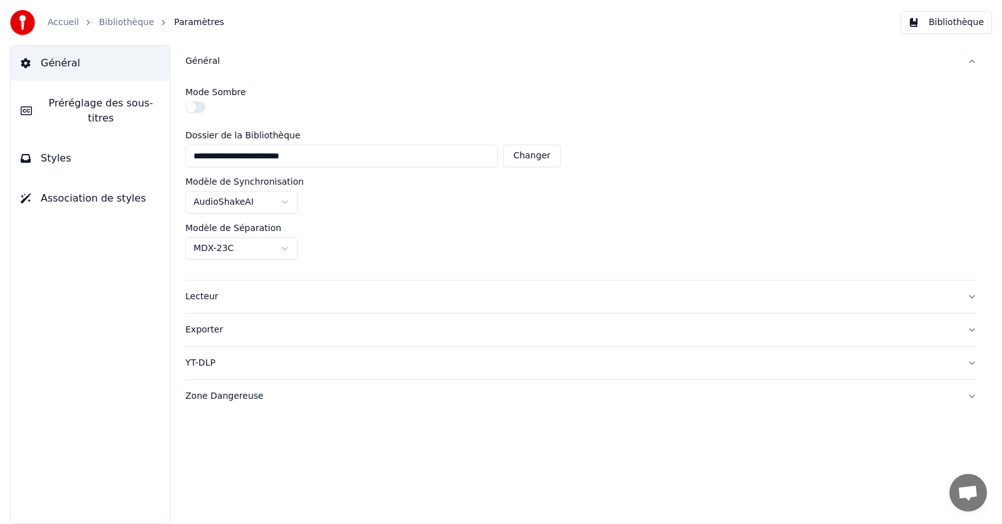
click at [972, 60] on button "Général" at bounding box center [581, 61] width 792 height 33
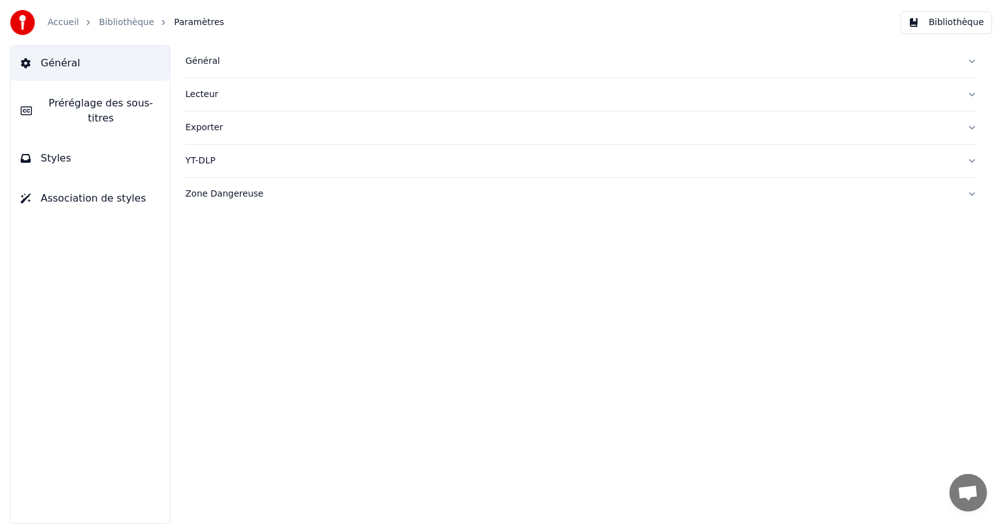
click at [972, 97] on button "Lecteur" at bounding box center [581, 94] width 792 height 33
click at [971, 125] on button "Exporter" at bounding box center [581, 128] width 792 height 33
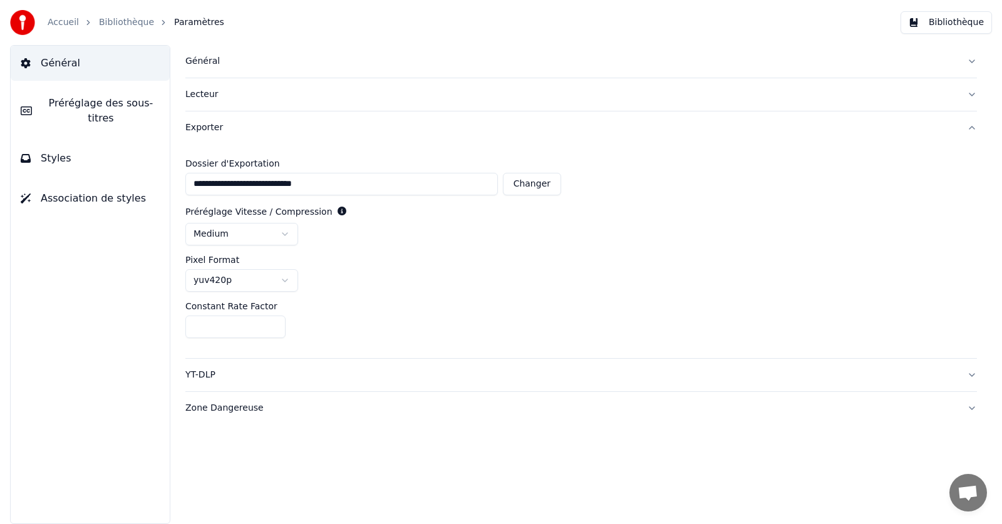
click at [971, 125] on button "Exporter" at bounding box center [581, 128] width 792 height 33
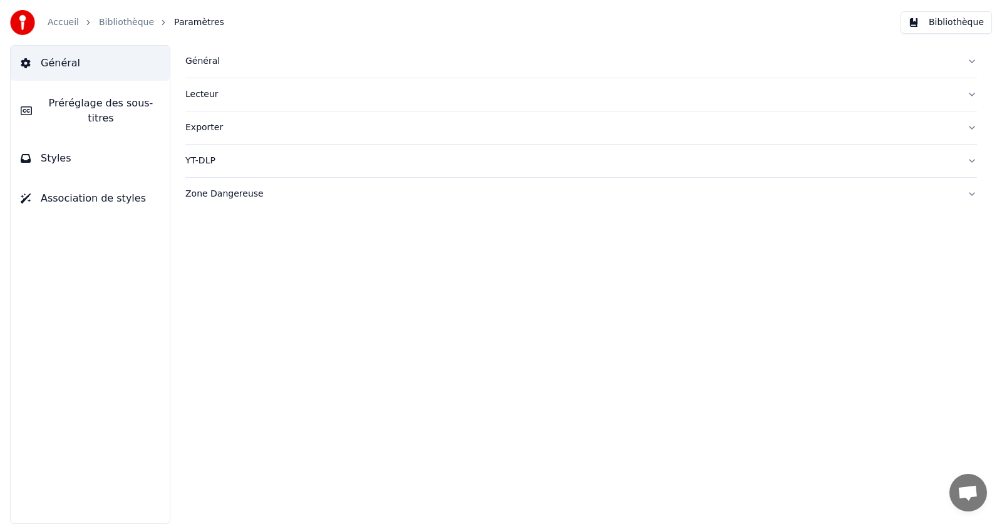
click at [50, 151] on span "Styles" at bounding box center [56, 158] width 31 height 15
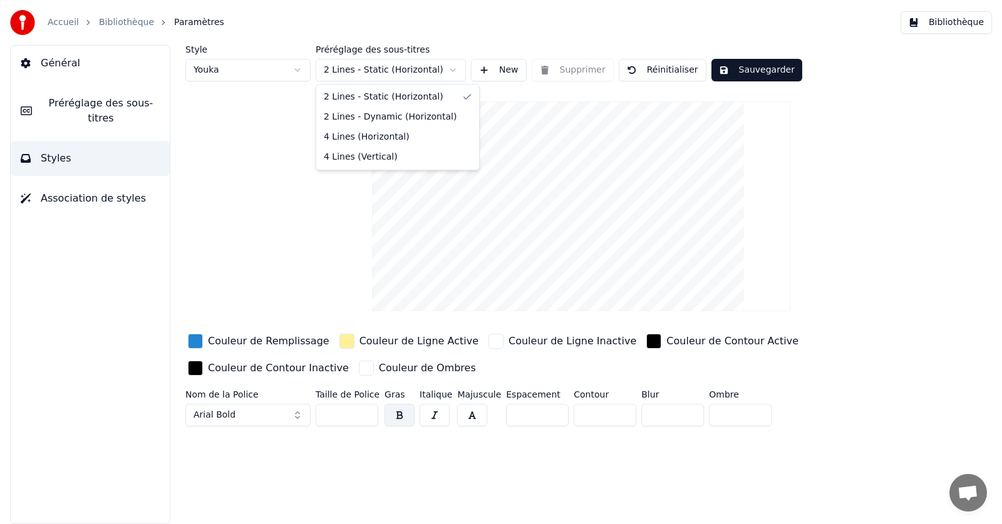
click at [453, 70] on html "Accueil Bibliothèque Paramètres Bibliothèque Général Préréglage des sous-titres…" at bounding box center [501, 262] width 1002 height 524
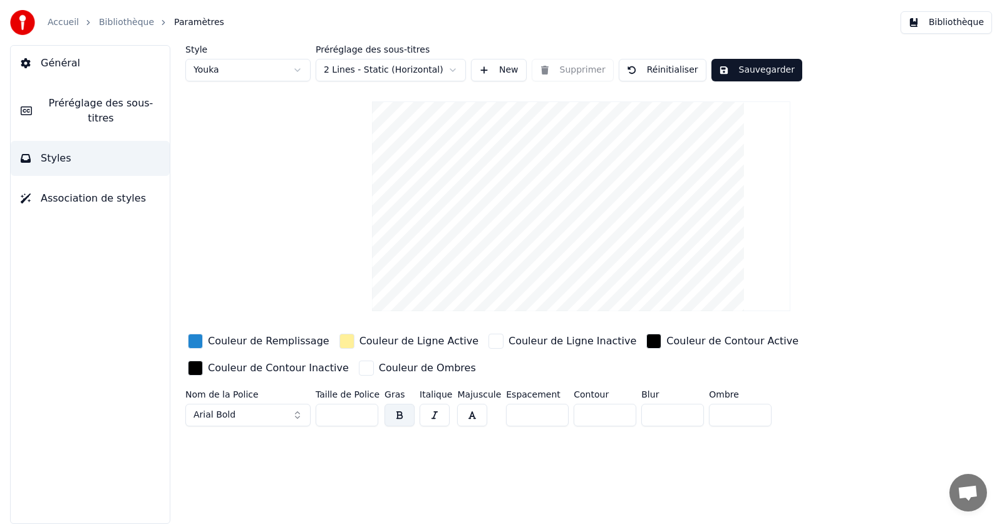
click at [746, 73] on button "Sauvegarder" at bounding box center [757, 70] width 91 height 23
click at [107, 24] on link "Bibliothèque" at bounding box center [126, 22] width 55 height 13
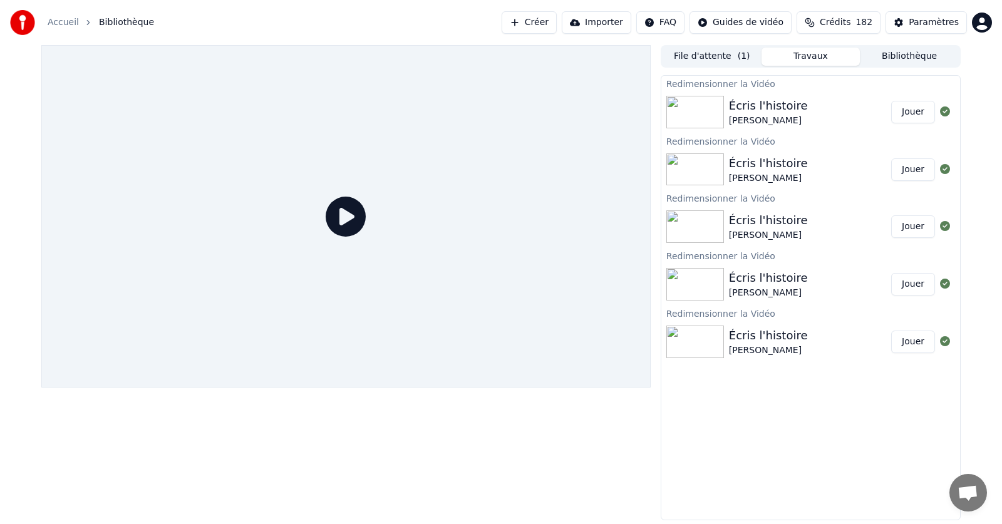
click at [63, 22] on link "Accueil" at bounding box center [63, 22] width 31 height 13
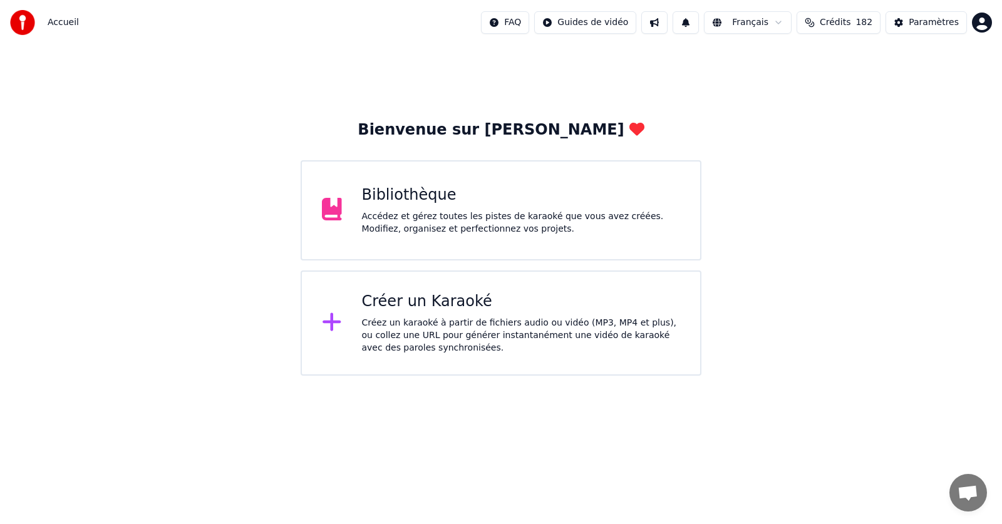
click at [390, 200] on div "Bibliothèque" at bounding box center [521, 195] width 319 height 20
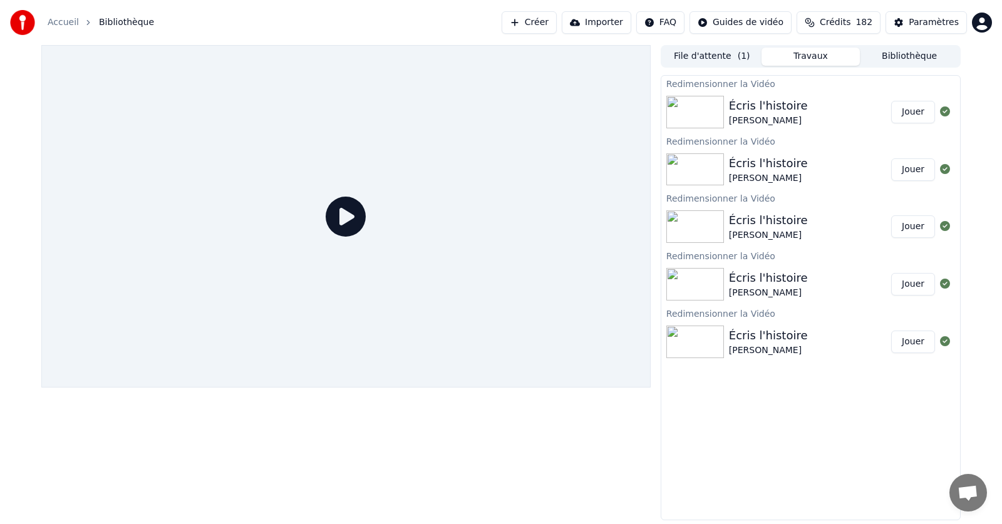
click at [785, 343] on div "Écris l'histoire" at bounding box center [768, 336] width 79 height 18
click at [774, 345] on div "[PERSON_NAME]" at bounding box center [768, 351] width 79 height 13
click at [697, 341] on img at bounding box center [696, 342] width 58 height 33
click at [681, 340] on img at bounding box center [696, 342] width 58 height 33
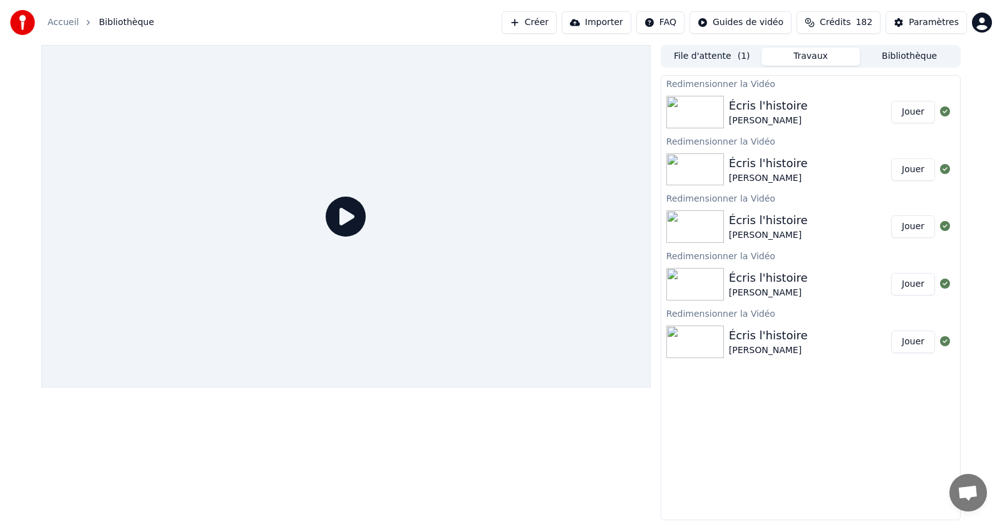
click at [681, 339] on img at bounding box center [696, 342] width 58 height 33
click at [683, 105] on img at bounding box center [696, 112] width 58 height 33
click at [345, 220] on icon at bounding box center [346, 217] width 40 height 40
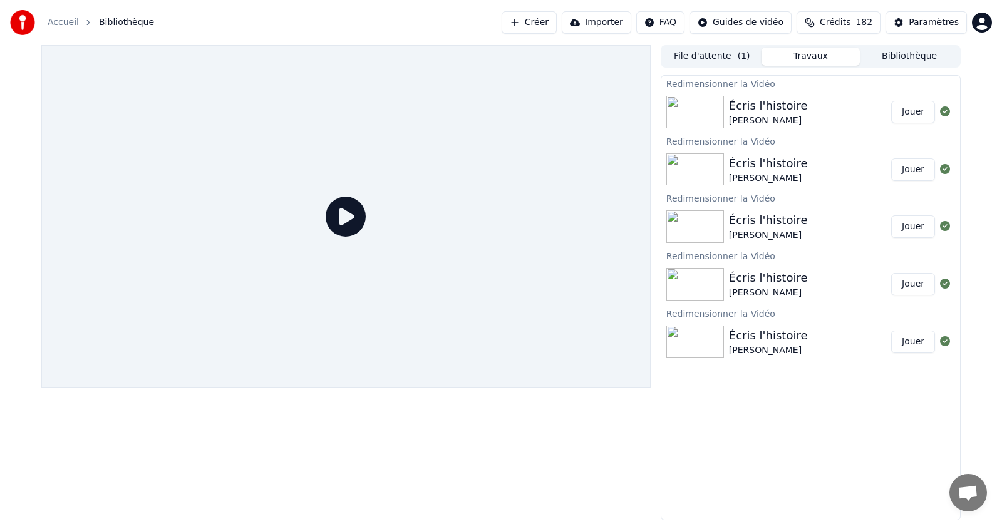
drag, startPoint x: 410, startPoint y: 328, endPoint x: 430, endPoint y: 324, distance: 19.8
click at [417, 325] on div at bounding box center [346, 216] width 610 height 343
click at [521, 302] on div at bounding box center [346, 216] width 610 height 343
click at [981, 22] on html "Accueil Bibliothèque Créer Importer FAQ Guides de vidéo Crédits 182 Paramètres …" at bounding box center [501, 262] width 1002 height 524
click at [938, 23] on html "Accueil Bibliothèque Créer Importer FAQ Guides de vidéo Crédits 182 Paramètres …" at bounding box center [501, 262] width 1002 height 524
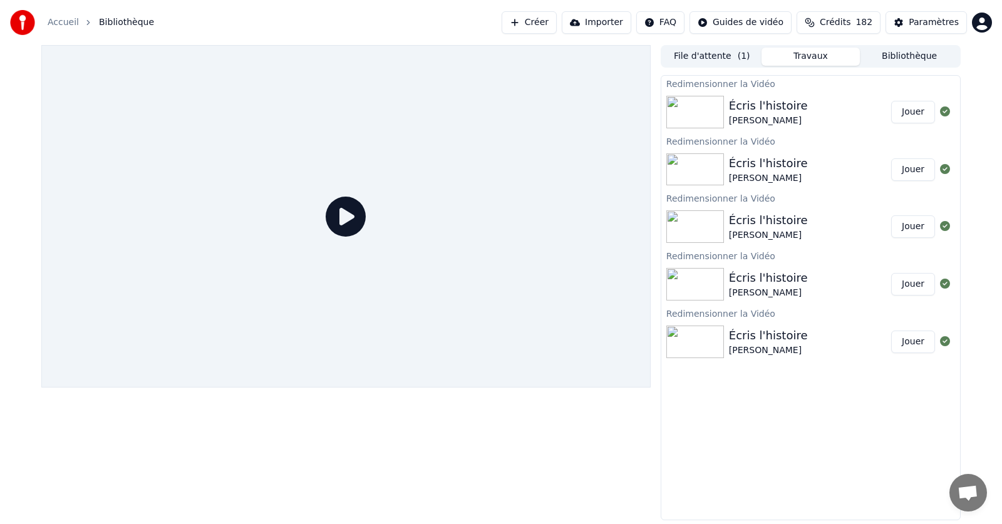
click at [938, 23] on div "Paramètres" at bounding box center [934, 22] width 50 height 13
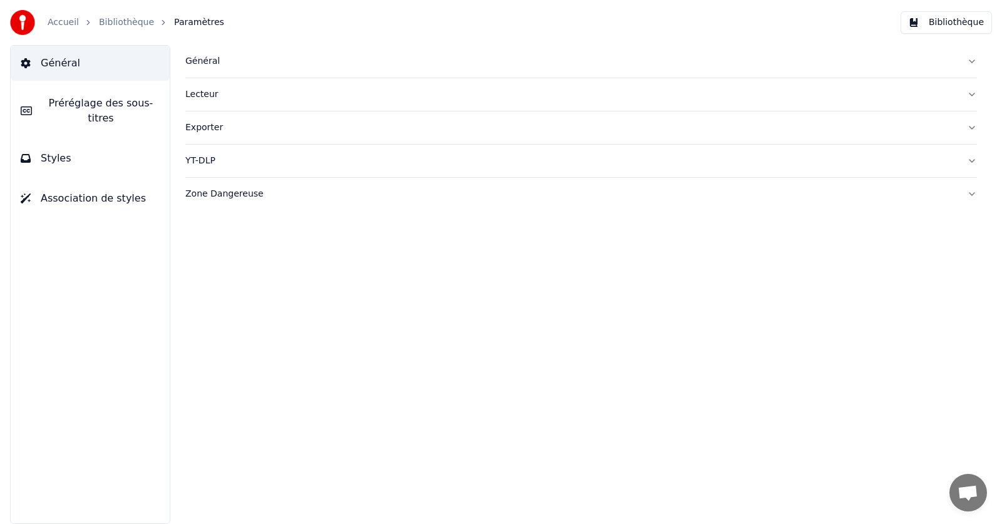
click at [48, 151] on span "Styles" at bounding box center [56, 158] width 31 height 15
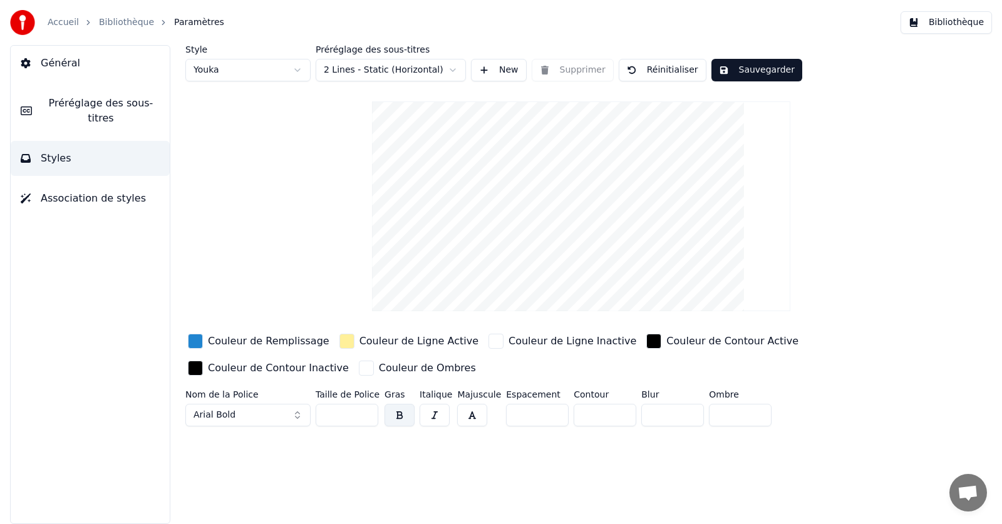
click at [658, 70] on button "Réinitialiser" at bounding box center [663, 70] width 88 height 23
click at [57, 21] on link "Accueil" at bounding box center [63, 22] width 31 height 13
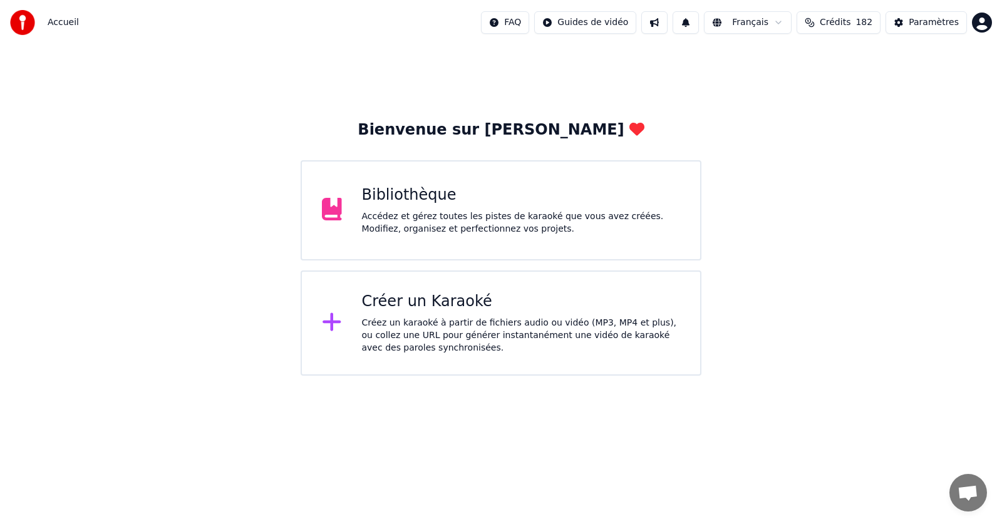
click at [426, 204] on div "Bibliothèque" at bounding box center [521, 195] width 319 height 20
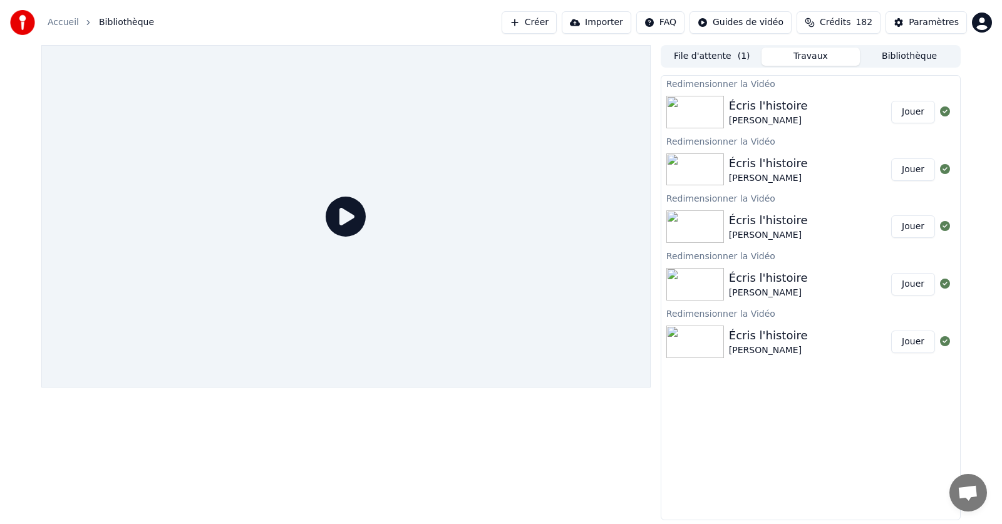
click at [909, 112] on button "Jouer" at bounding box center [914, 112] width 44 height 23
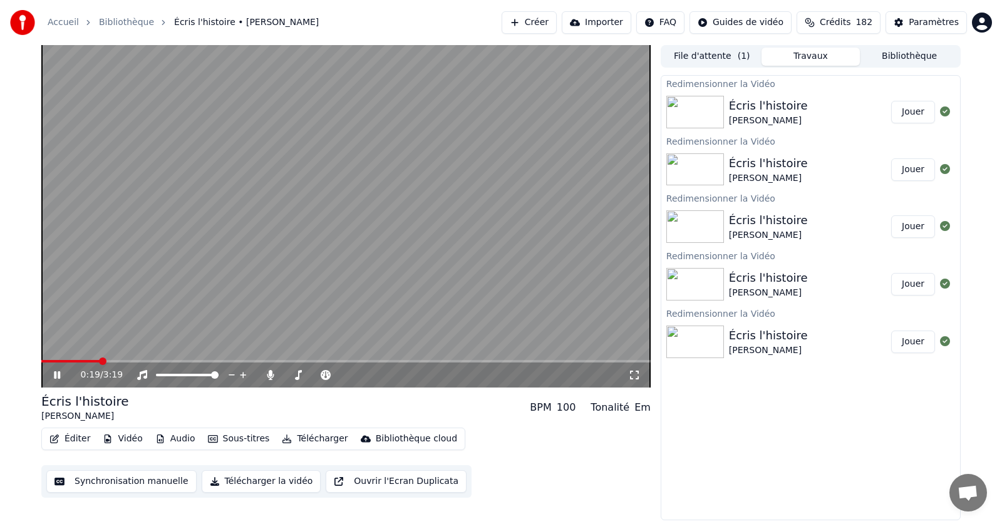
click at [58, 377] on icon at bounding box center [65, 375] width 29 height 10
click at [48, 358] on span at bounding box center [52, 362] width 8 height 8
click at [55, 376] on icon at bounding box center [57, 375] width 8 height 9
click at [635, 377] on icon at bounding box center [634, 375] width 13 height 10
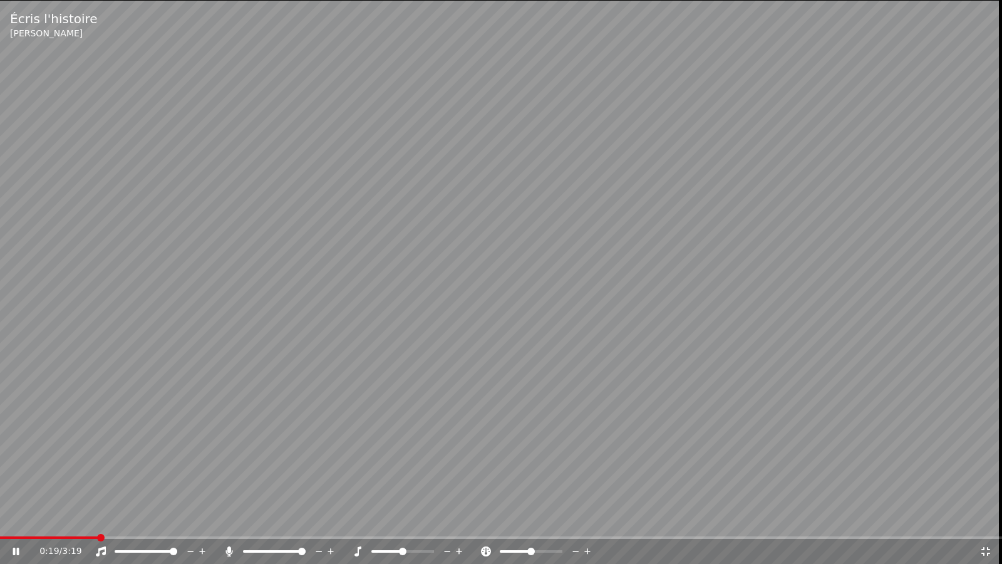
click at [987, 524] on icon at bounding box center [986, 551] width 13 height 10
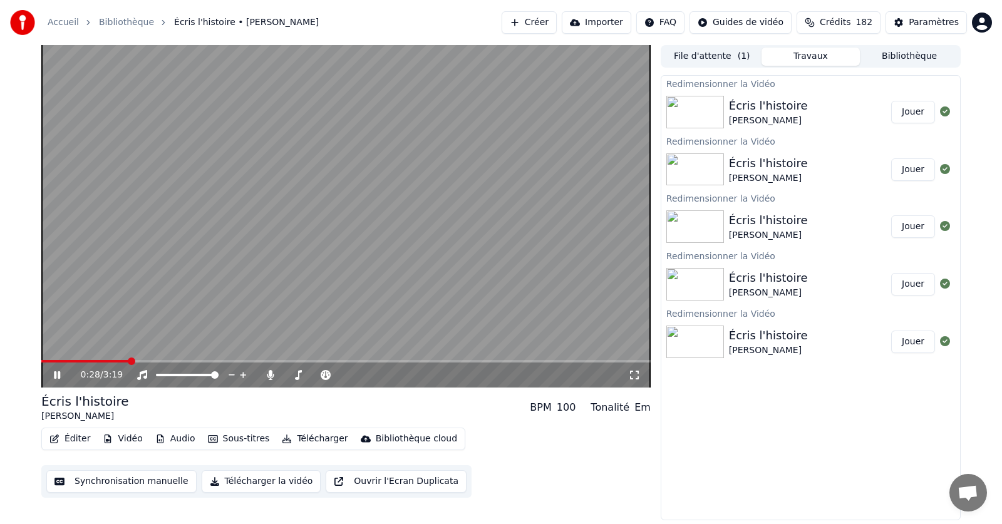
click at [58, 371] on icon at bounding box center [65, 375] width 29 height 10
click at [768, 23] on html "Accueil Bibliothèque Écris l'histoire • Grégory Lemarchal Créer Importer FAQ Gu…" at bounding box center [501, 262] width 1002 height 524
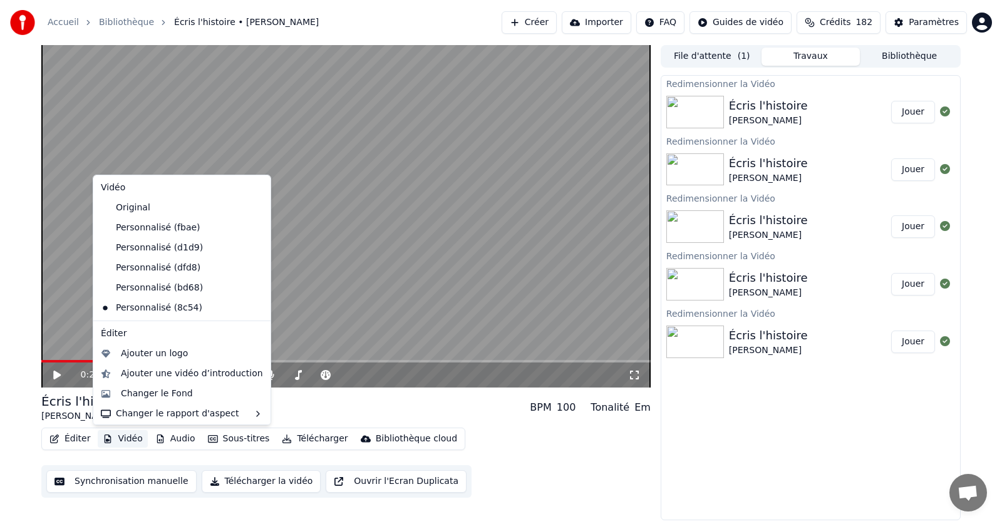
click at [124, 438] on button "Vidéo" at bounding box center [122, 439] width 49 height 18
click at [306, 417] on div "Horizontal - 16:9" at bounding box center [317, 417] width 73 height 13
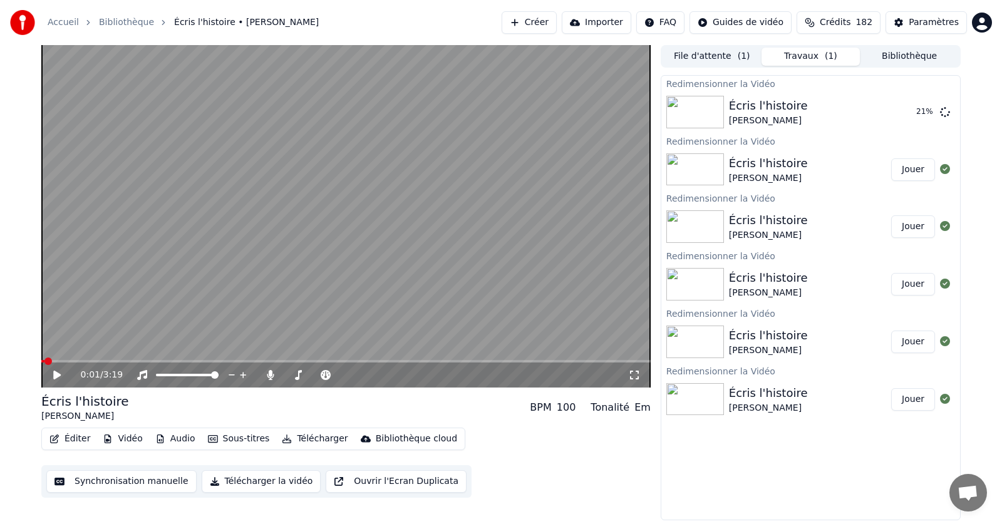
click at [44, 365] on span at bounding box center [48, 362] width 8 height 8
click at [910, 112] on button "Jouer" at bounding box center [914, 112] width 44 height 23
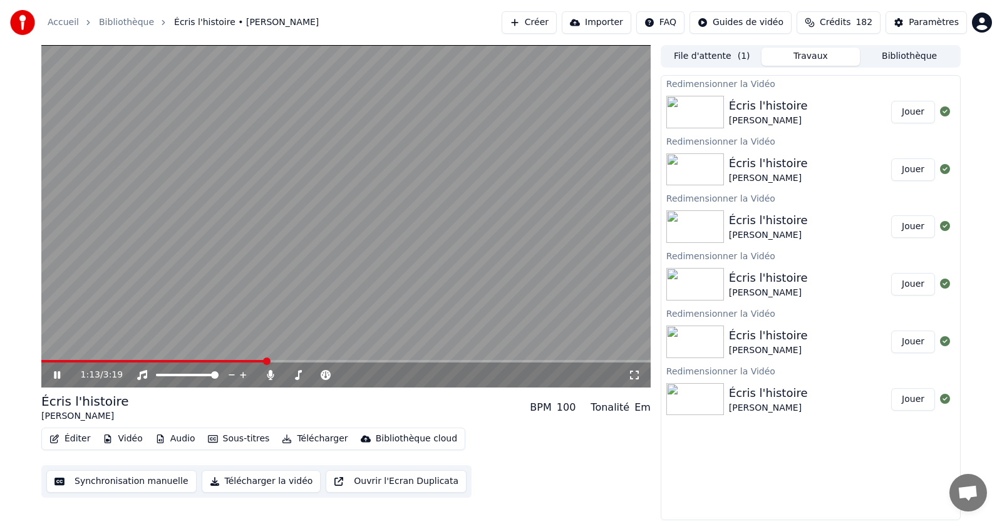
click at [60, 372] on icon at bounding box center [57, 376] width 6 height 8
click at [110, 482] on button "Synchronisation manuelle" at bounding box center [121, 482] width 150 height 23
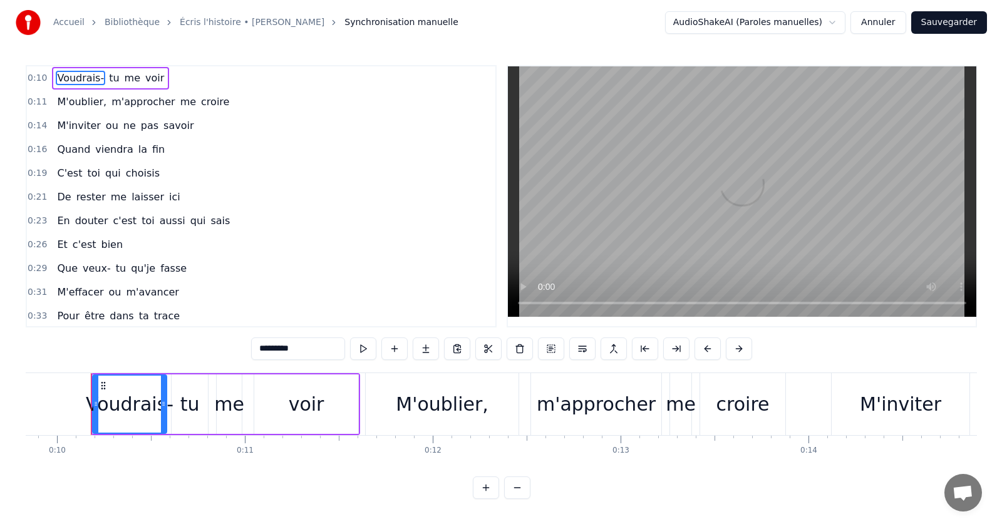
scroll to position [0, 1851]
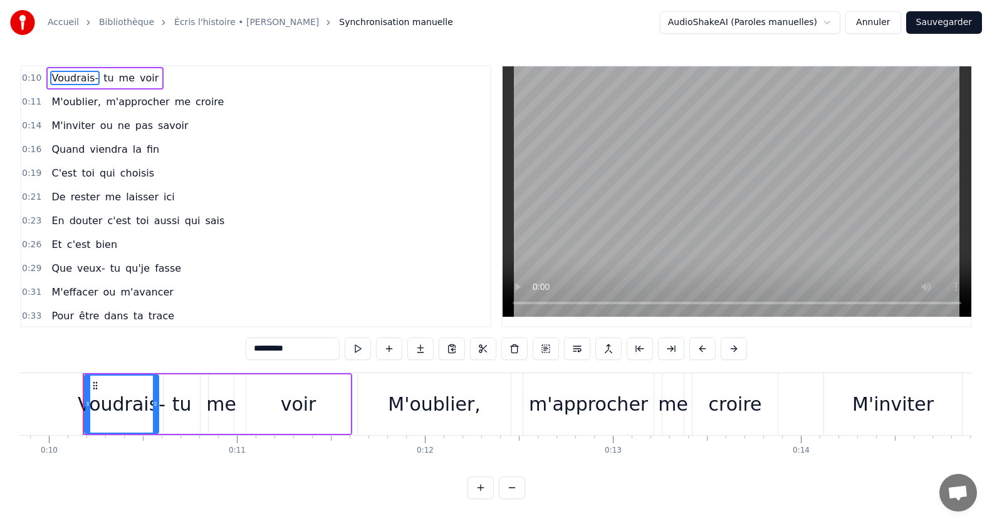
click at [881, 27] on button "Annuler" at bounding box center [872, 22] width 55 height 23
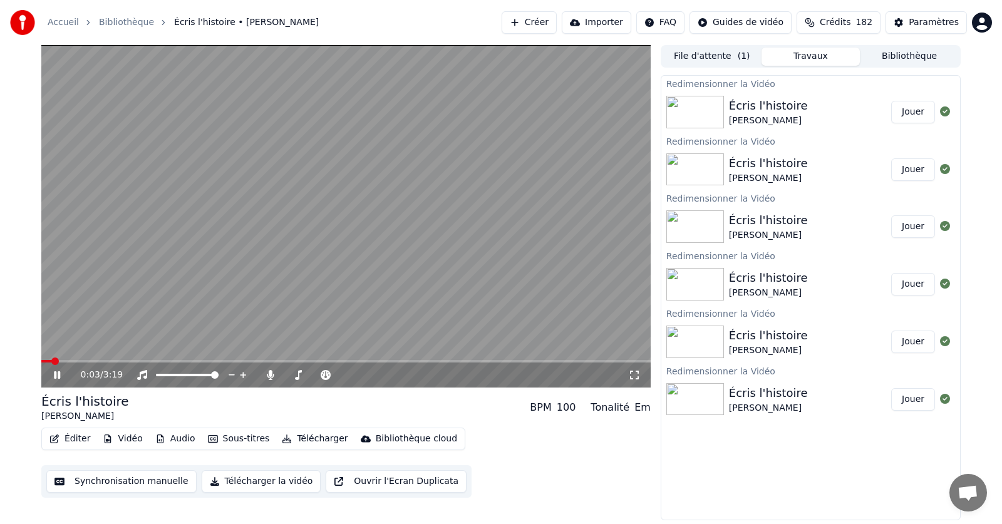
drag, startPoint x: 56, startPoint y: 373, endPoint x: 76, endPoint y: 379, distance: 20.8
click at [56, 373] on icon at bounding box center [57, 376] width 6 height 8
